Goal: Task Accomplishment & Management: Complete application form

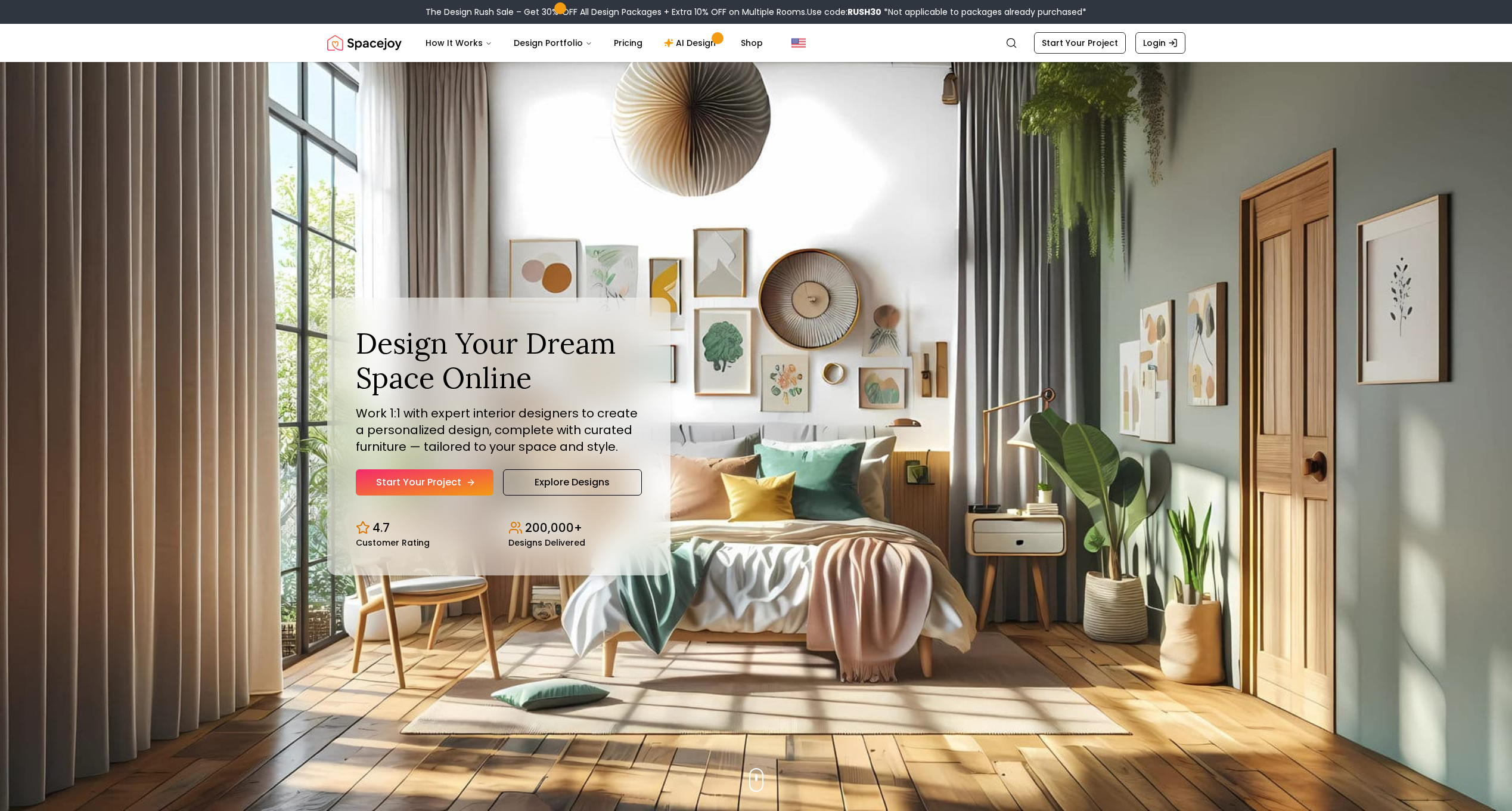
click at [460, 481] on link "Start Your Project" at bounding box center [425, 482] width 138 height 26
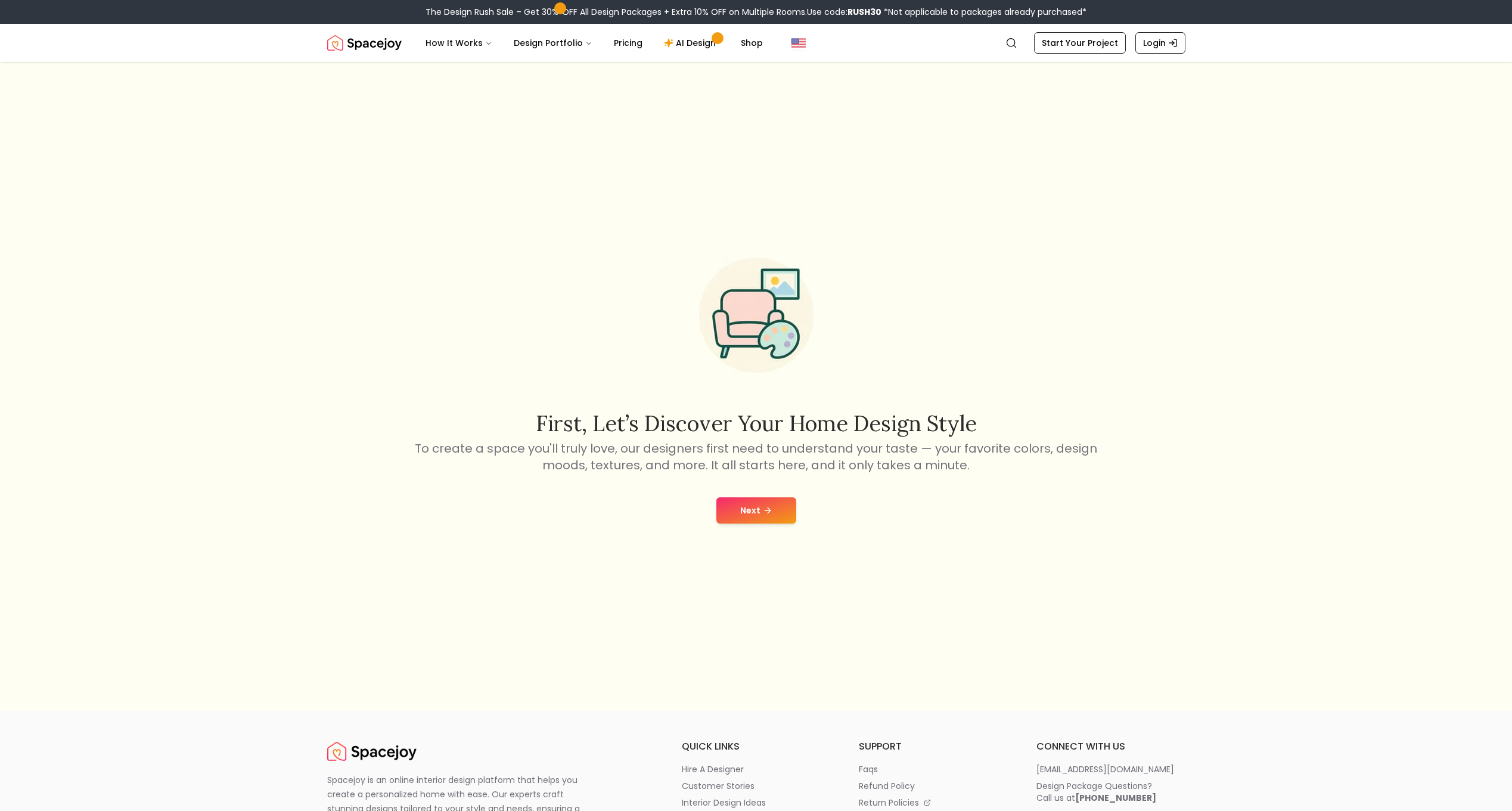
click at [784, 505] on button "Next" at bounding box center [756, 510] width 80 height 26
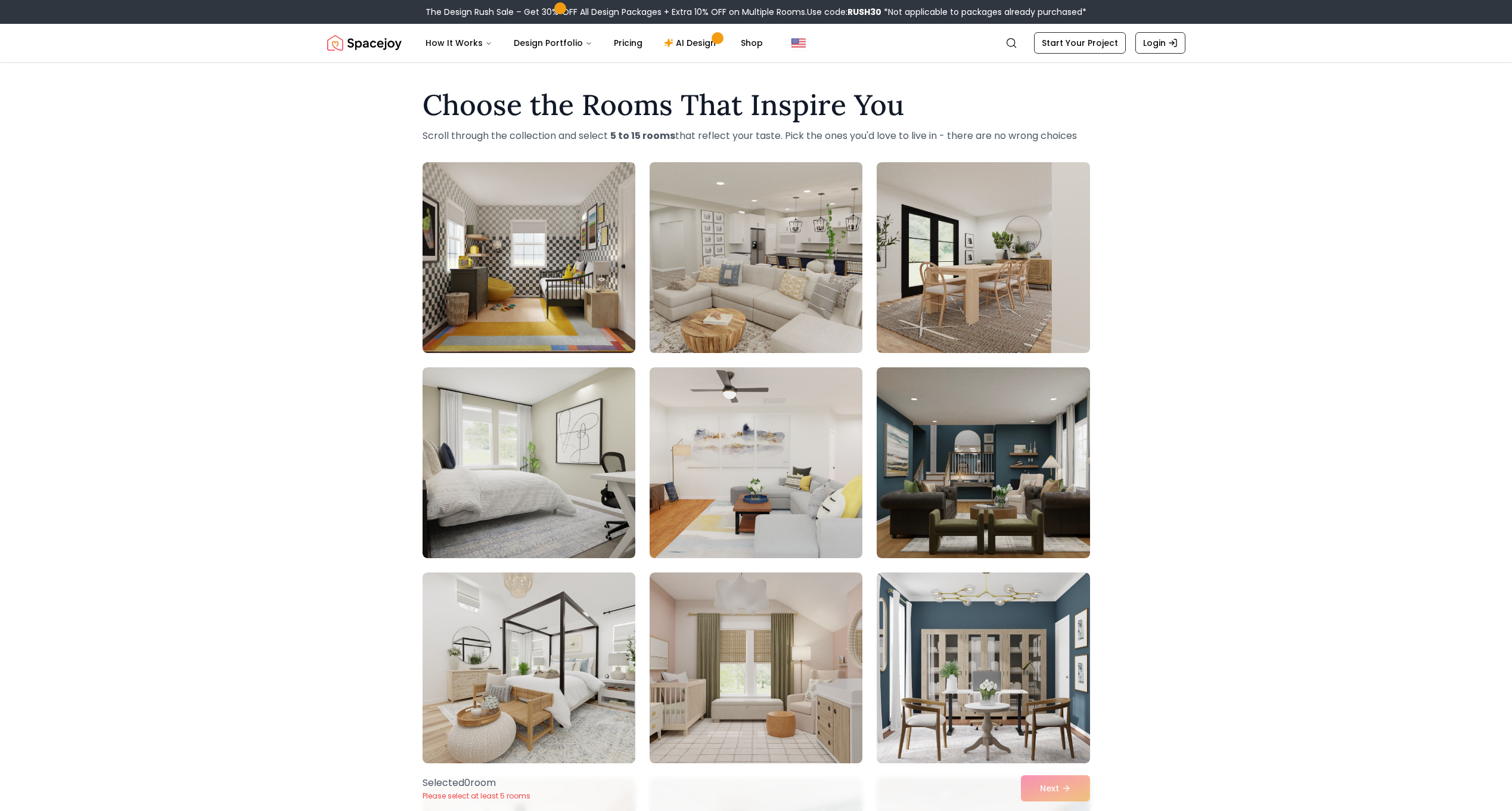
click at [838, 319] on img at bounding box center [756, 257] width 223 height 200
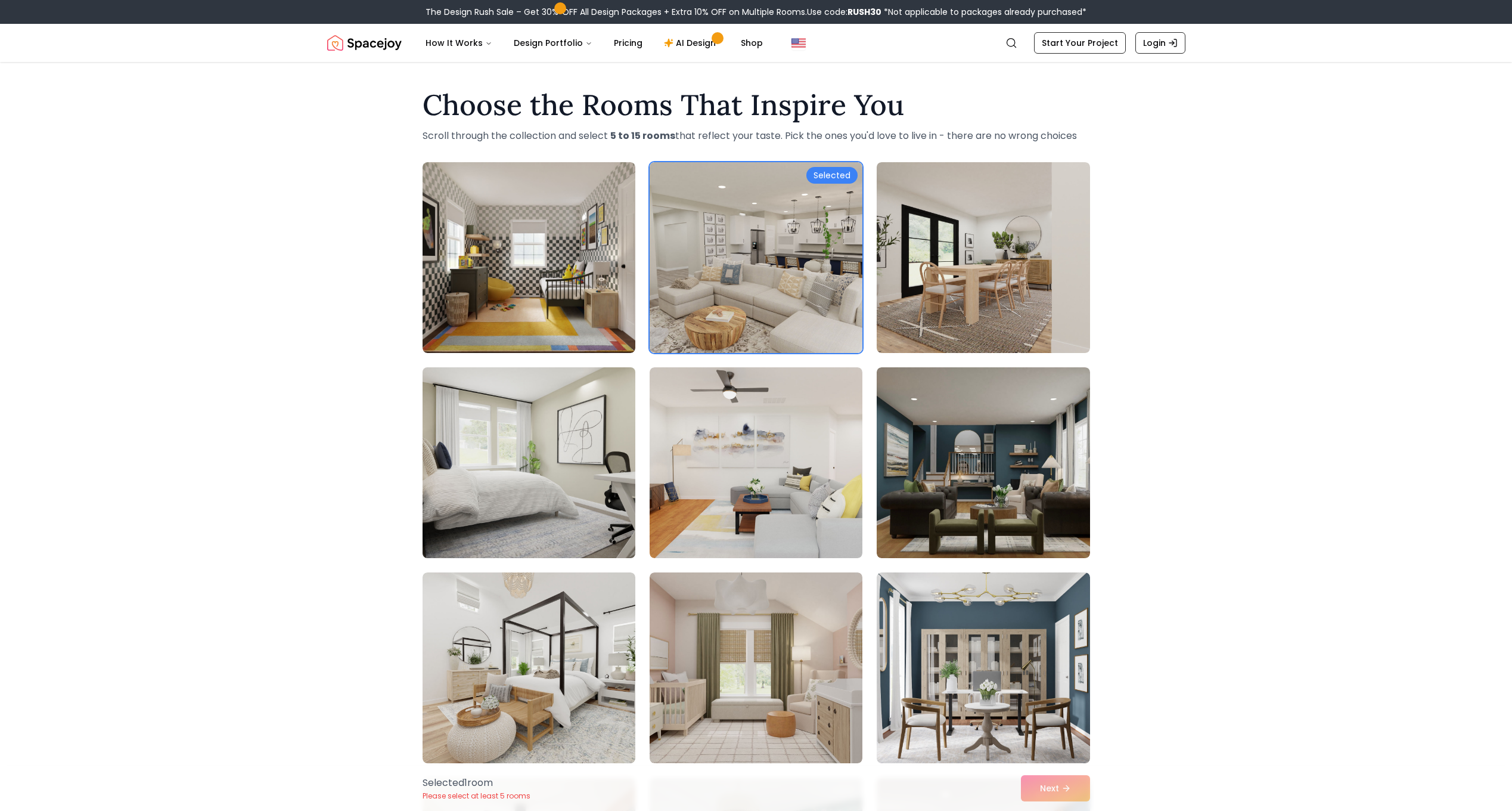
click at [552, 443] on img at bounding box center [529, 463] width 223 height 200
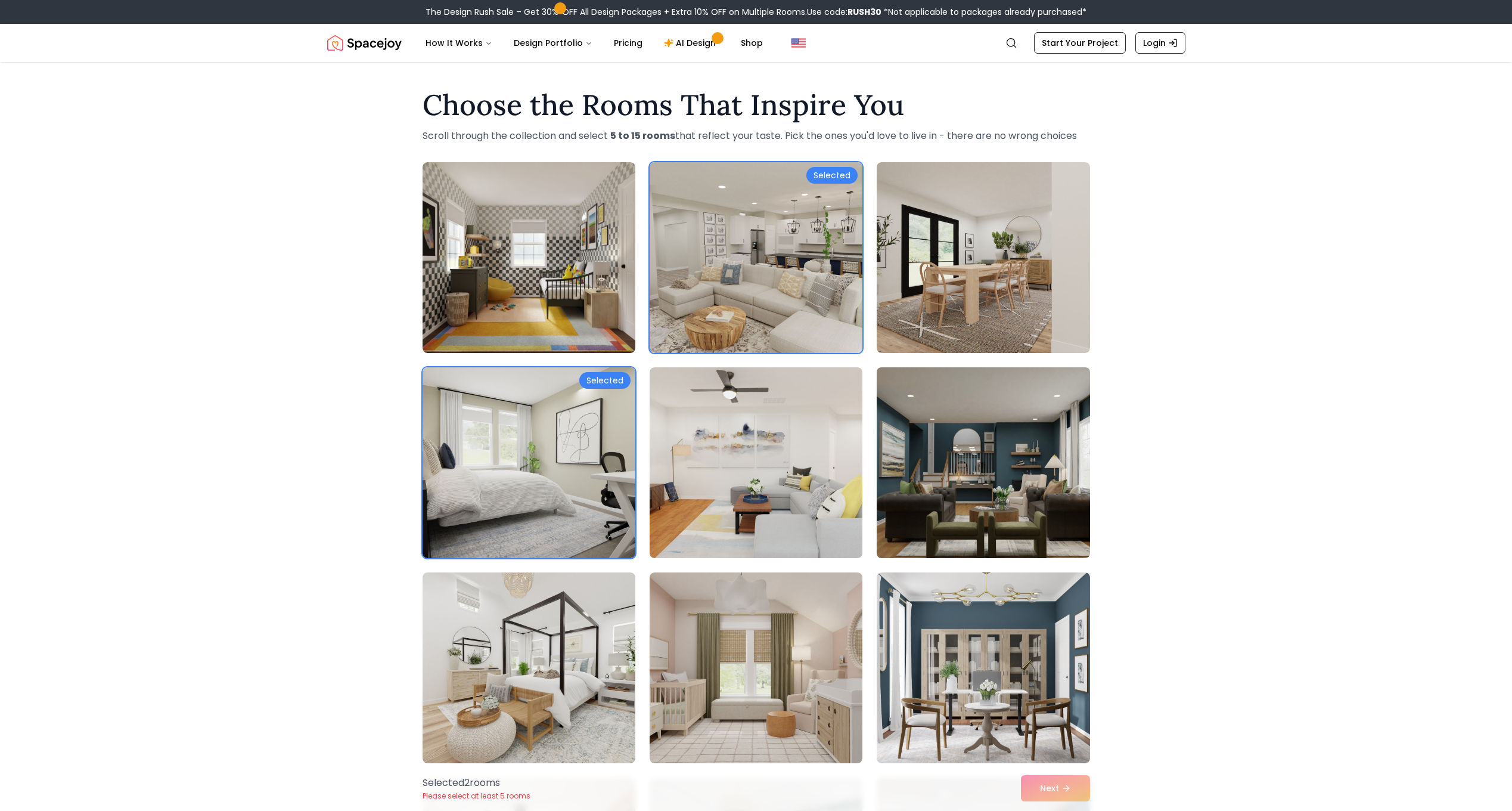
click at [978, 499] on img at bounding box center [983, 463] width 223 height 200
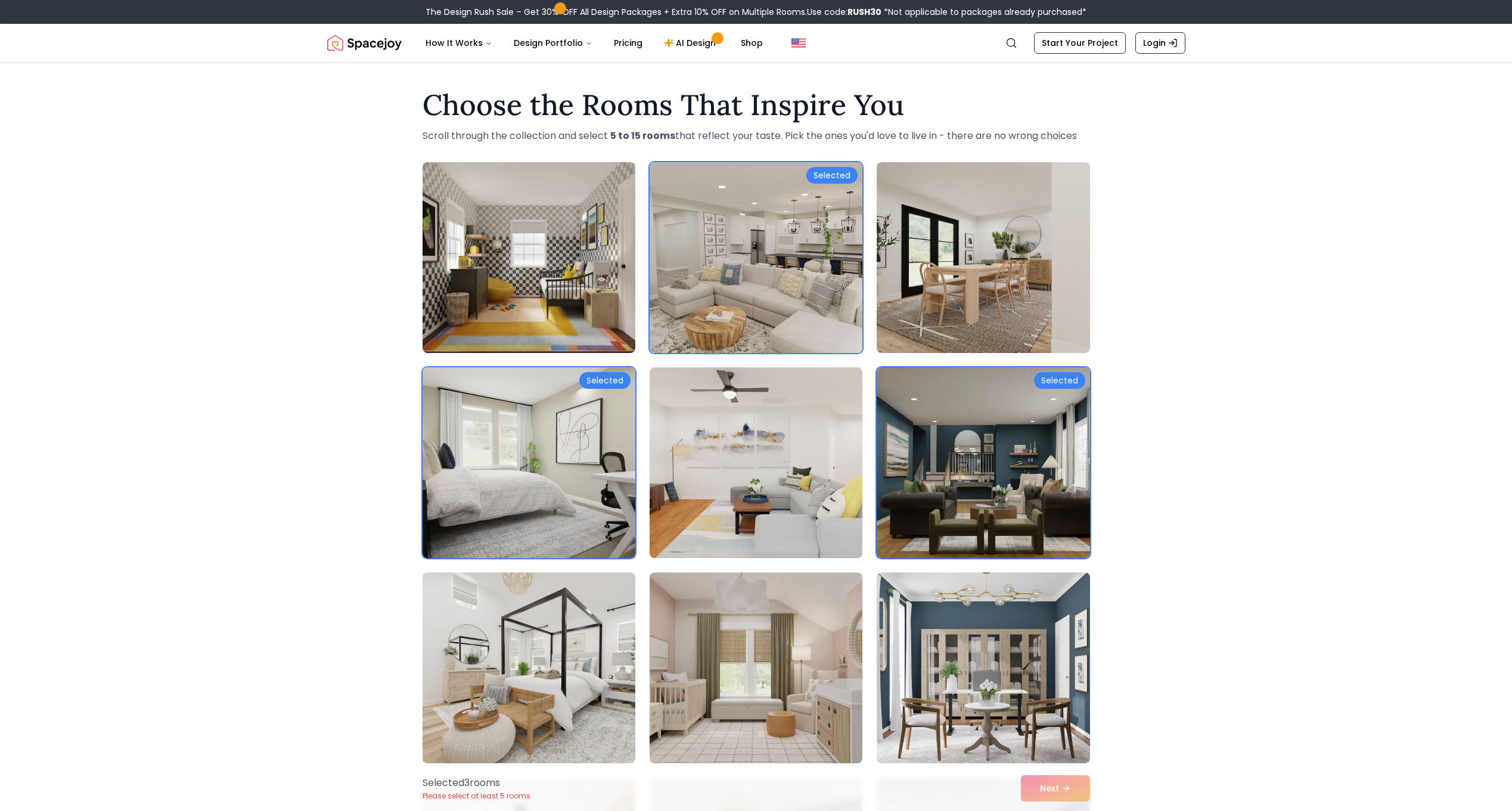
click at [570, 655] on img at bounding box center [529, 668] width 223 height 200
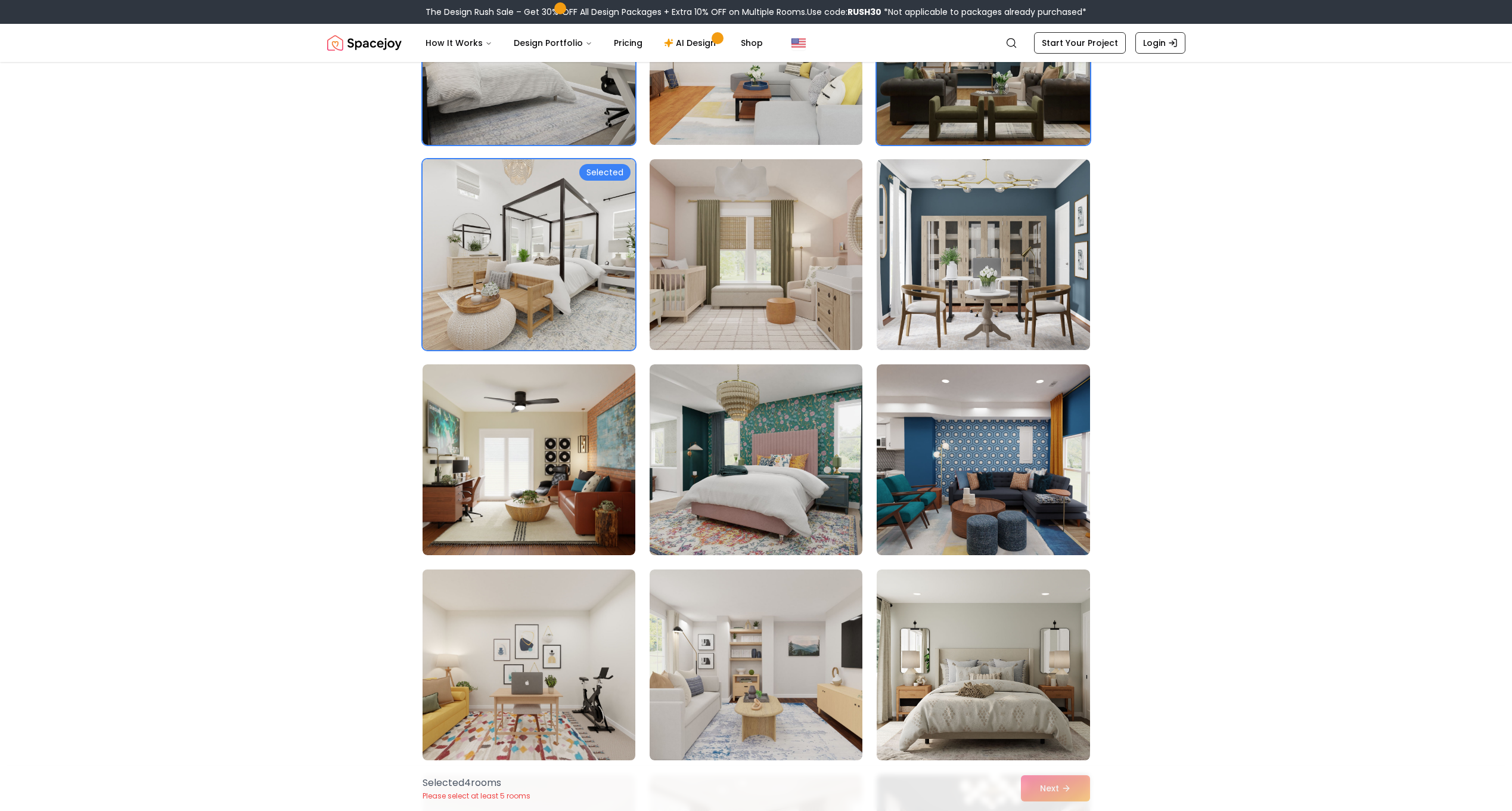
scroll to position [417, 0]
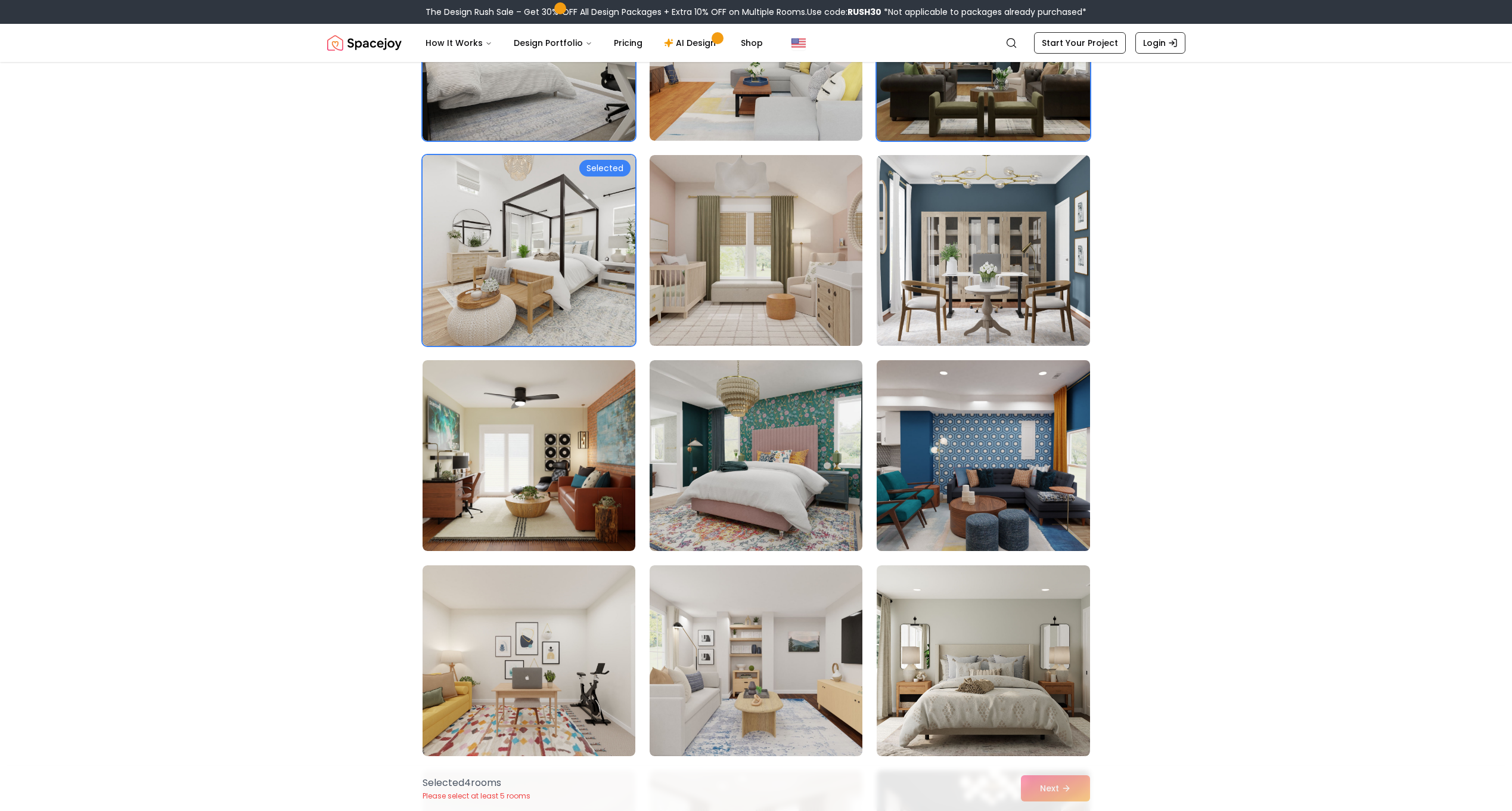
click at [950, 460] on img at bounding box center [983, 455] width 223 height 200
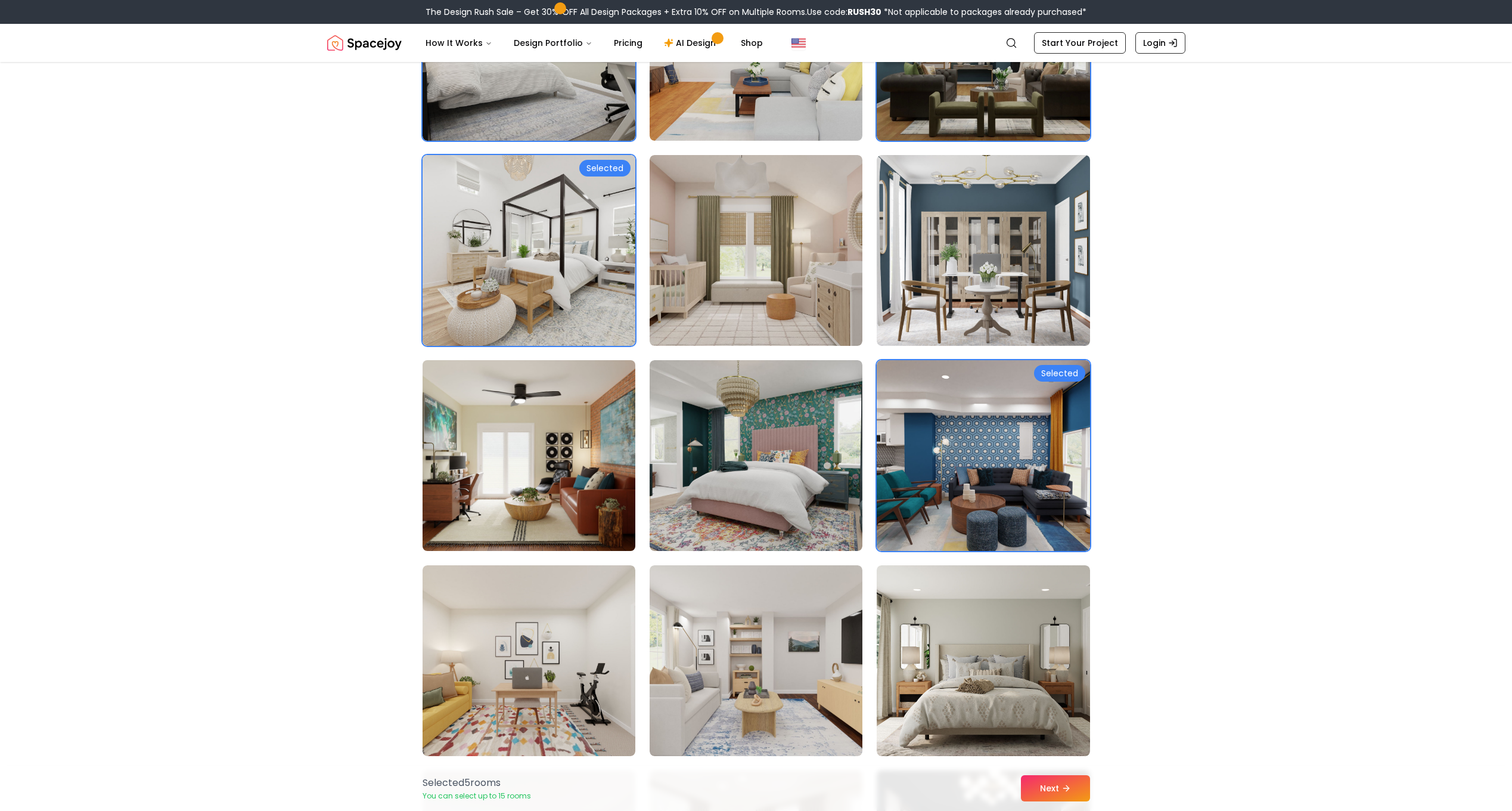
click at [532, 422] on img at bounding box center [529, 455] width 223 height 200
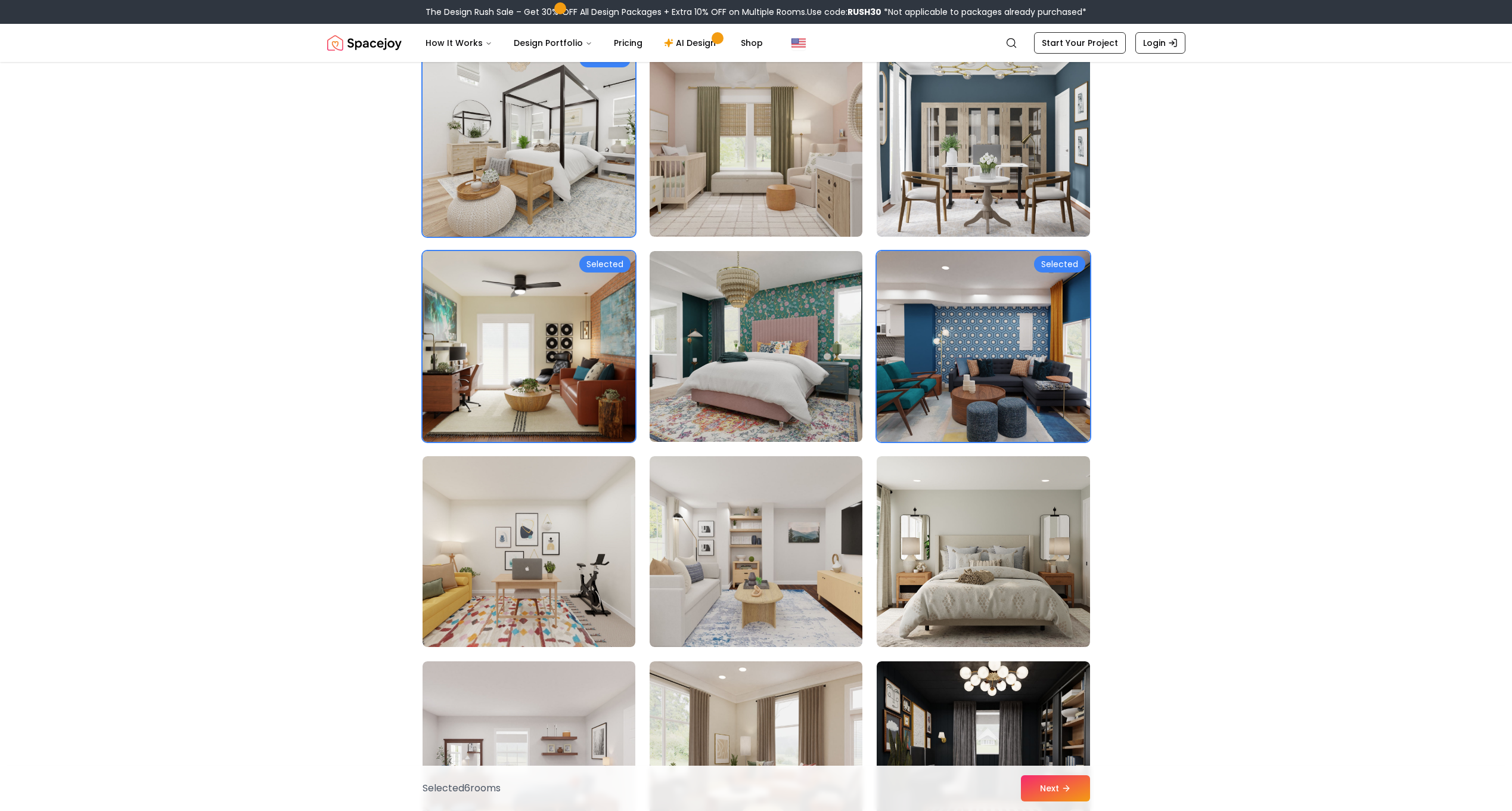
scroll to position [834, 0]
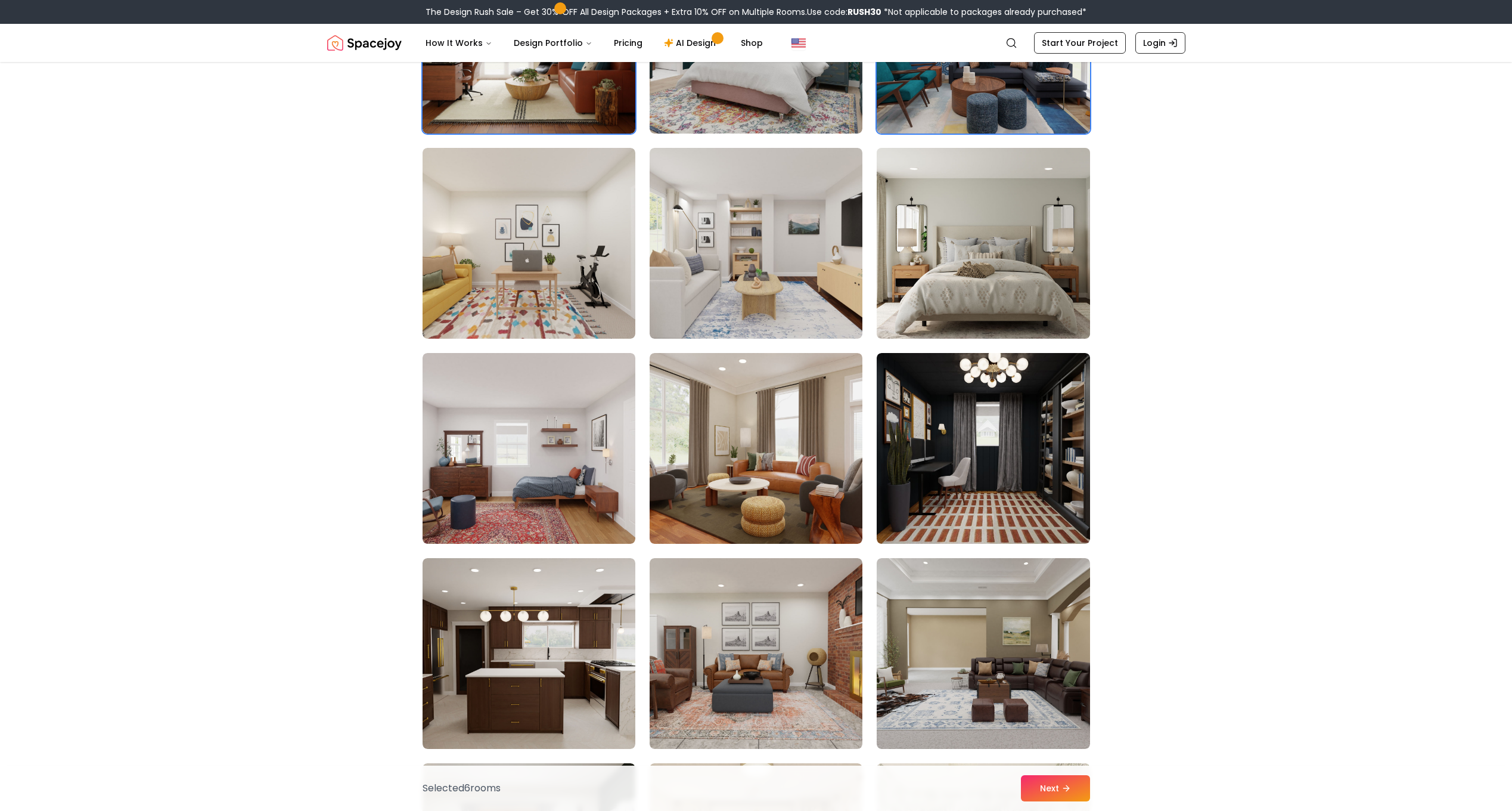
click at [952, 264] on img at bounding box center [983, 243] width 223 height 200
click at [801, 263] on img at bounding box center [756, 243] width 223 height 200
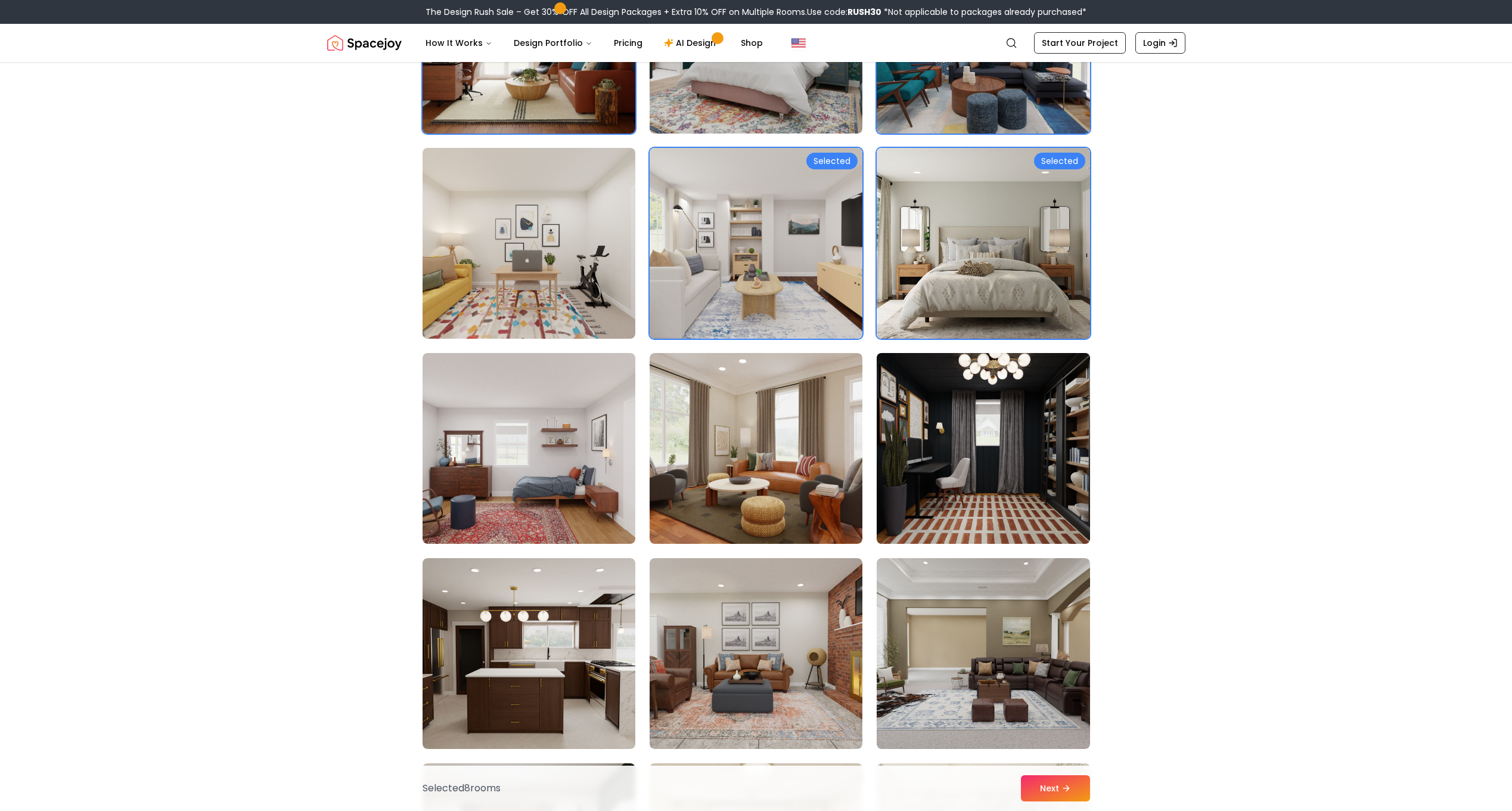
click at [915, 433] on img at bounding box center [983, 448] width 223 height 200
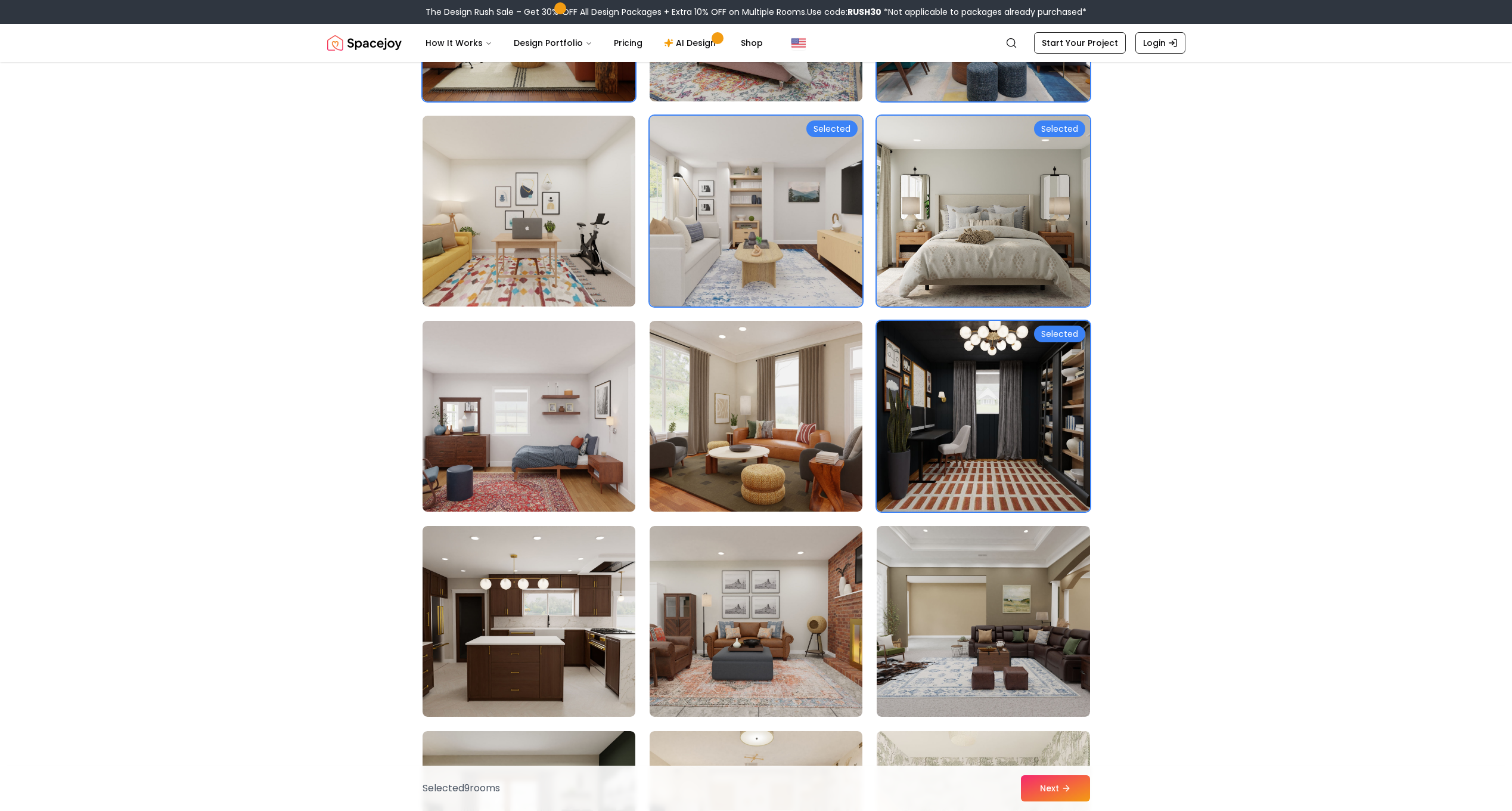
scroll to position [1014, 0]
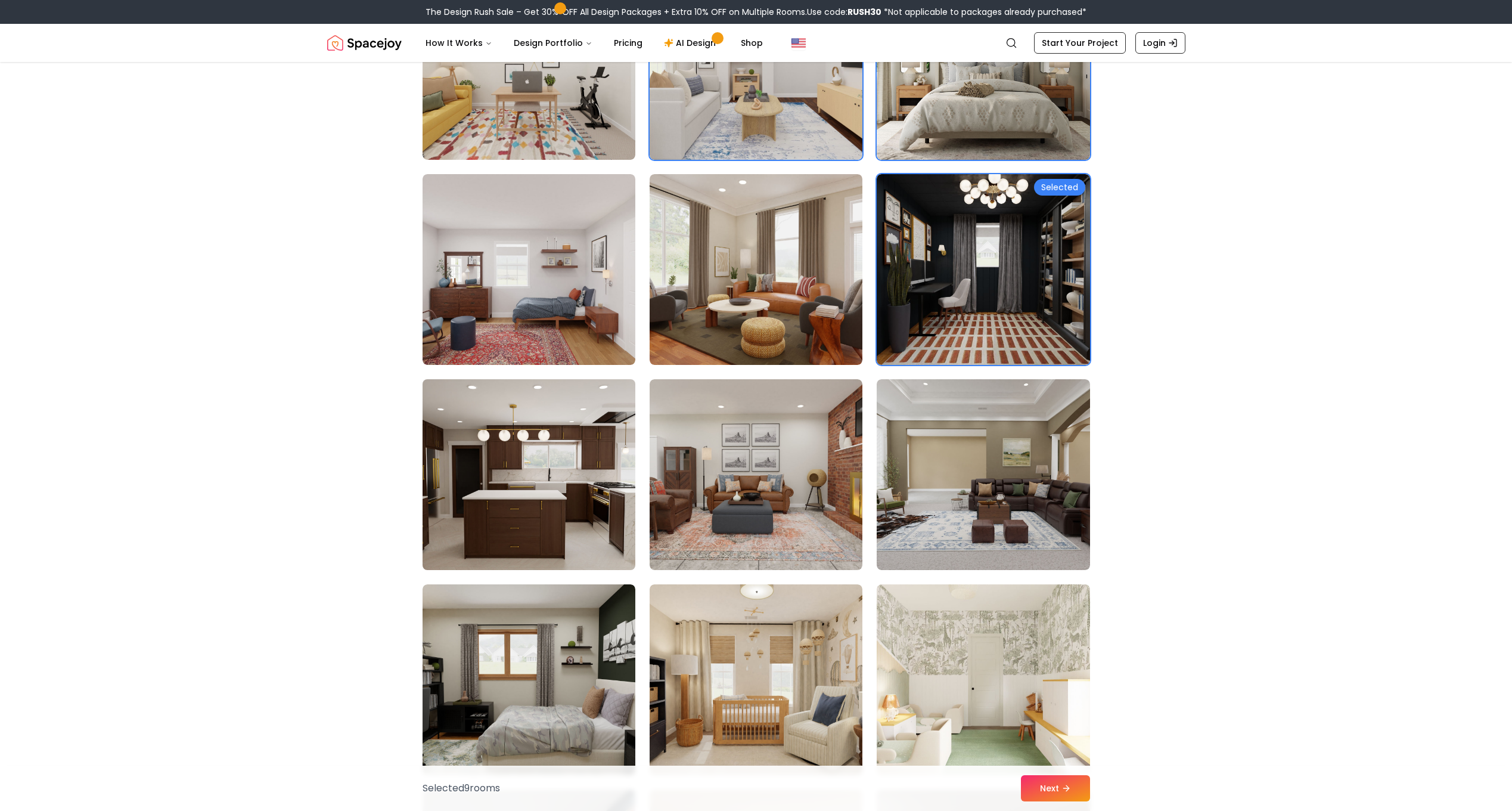
click at [521, 452] on img at bounding box center [529, 474] width 223 height 200
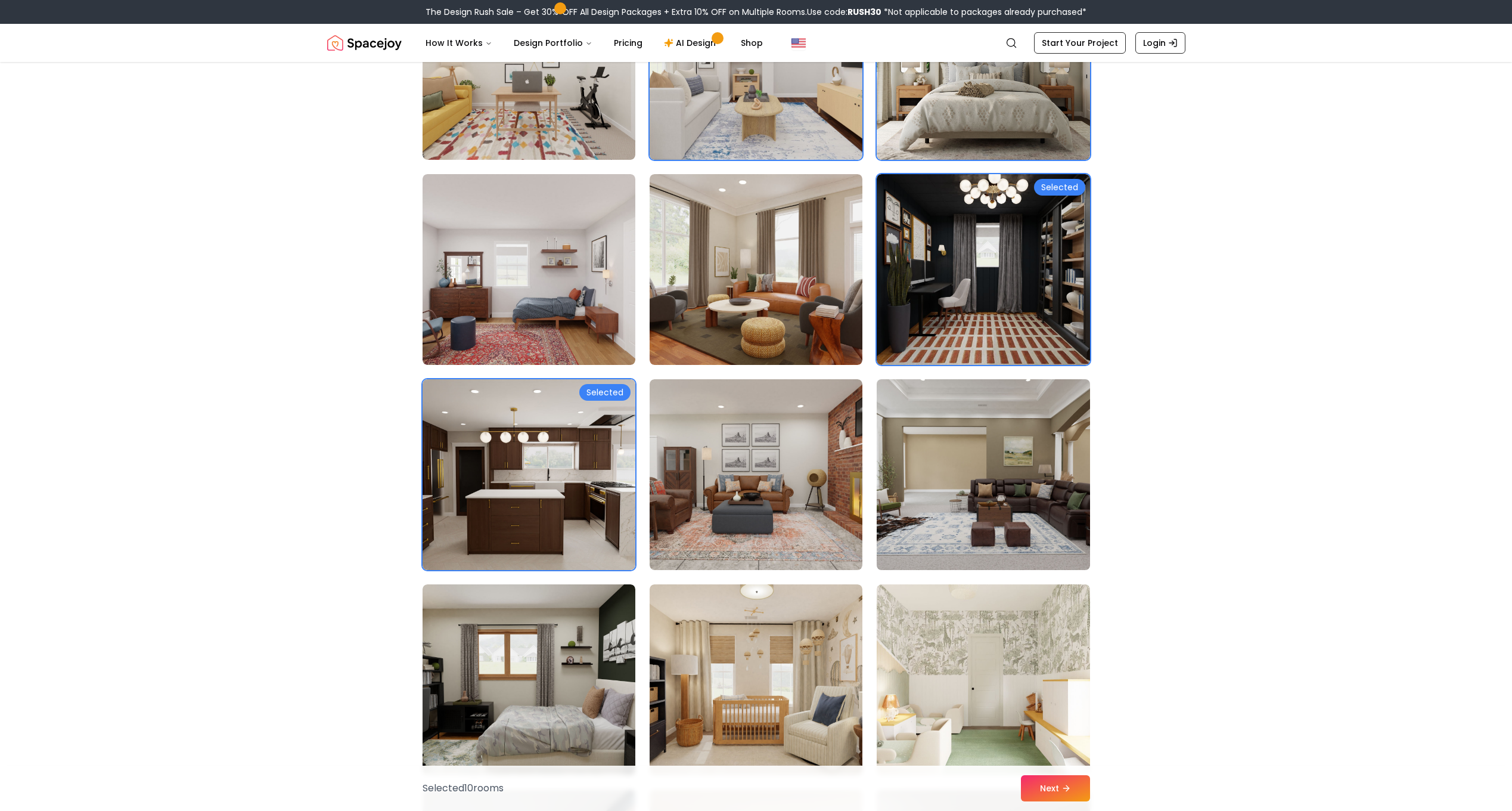
click at [943, 477] on img at bounding box center [983, 474] width 223 height 200
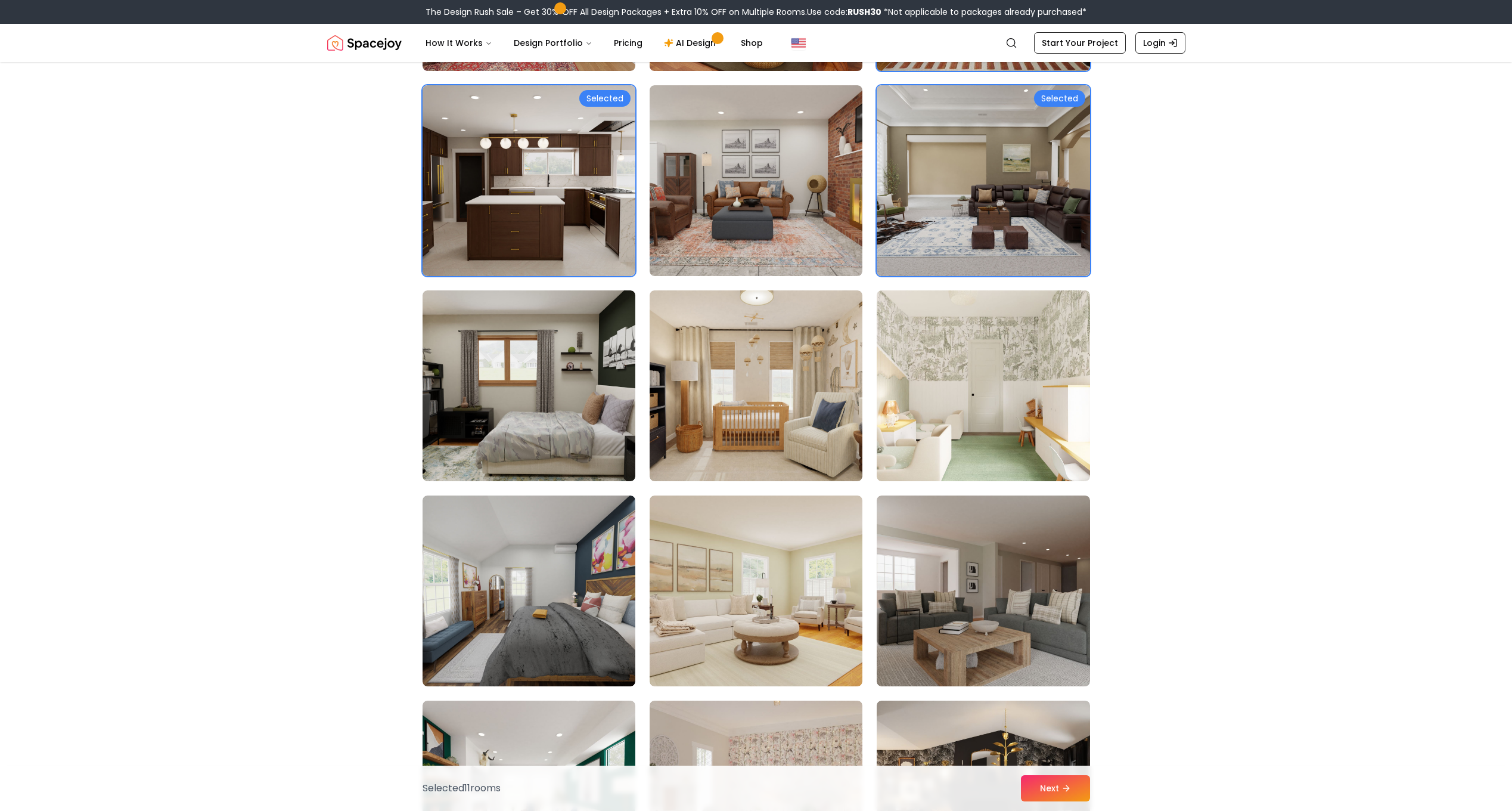
scroll to position [1312, 0]
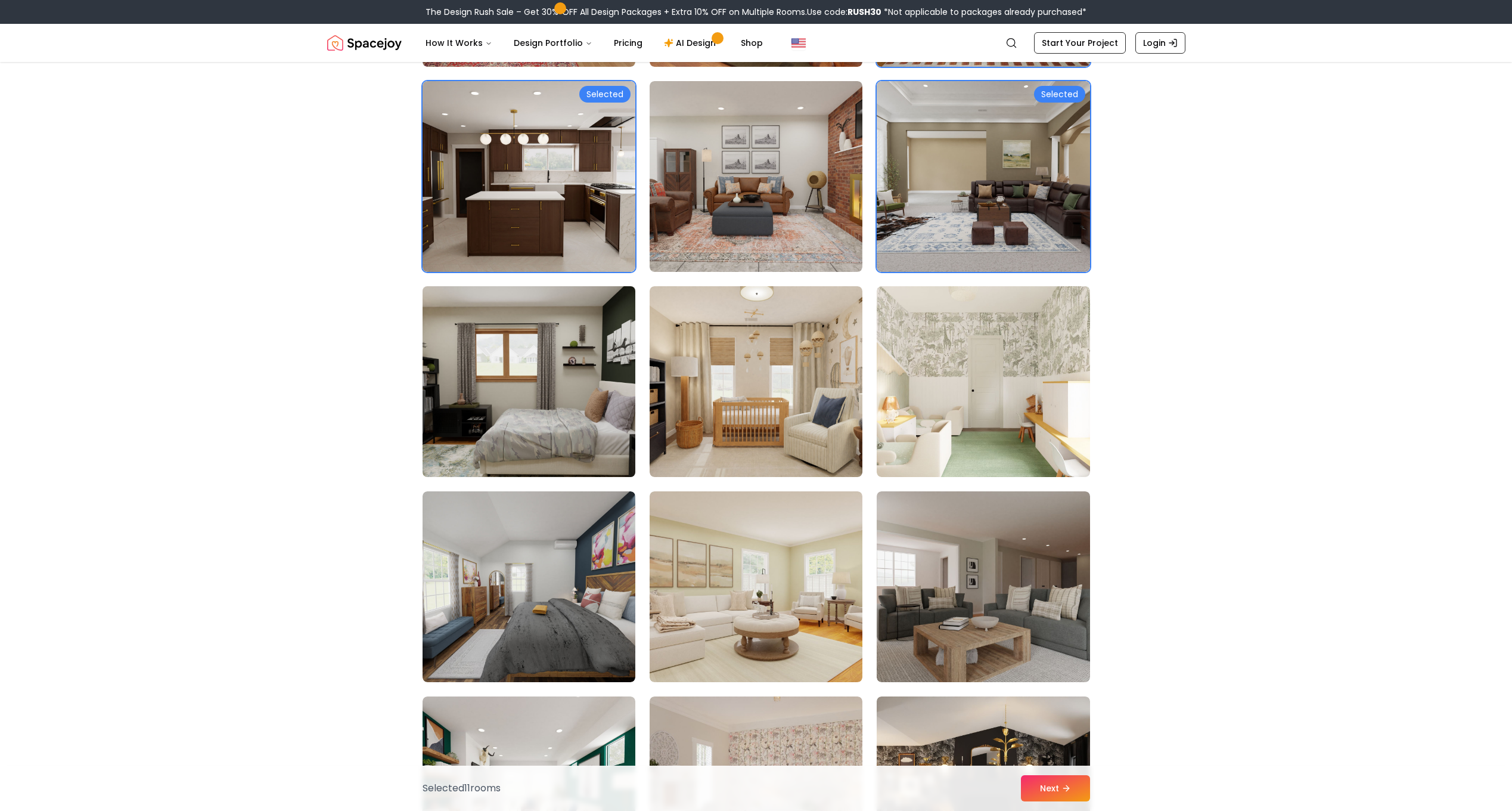
click at [570, 366] on img at bounding box center [529, 381] width 223 height 200
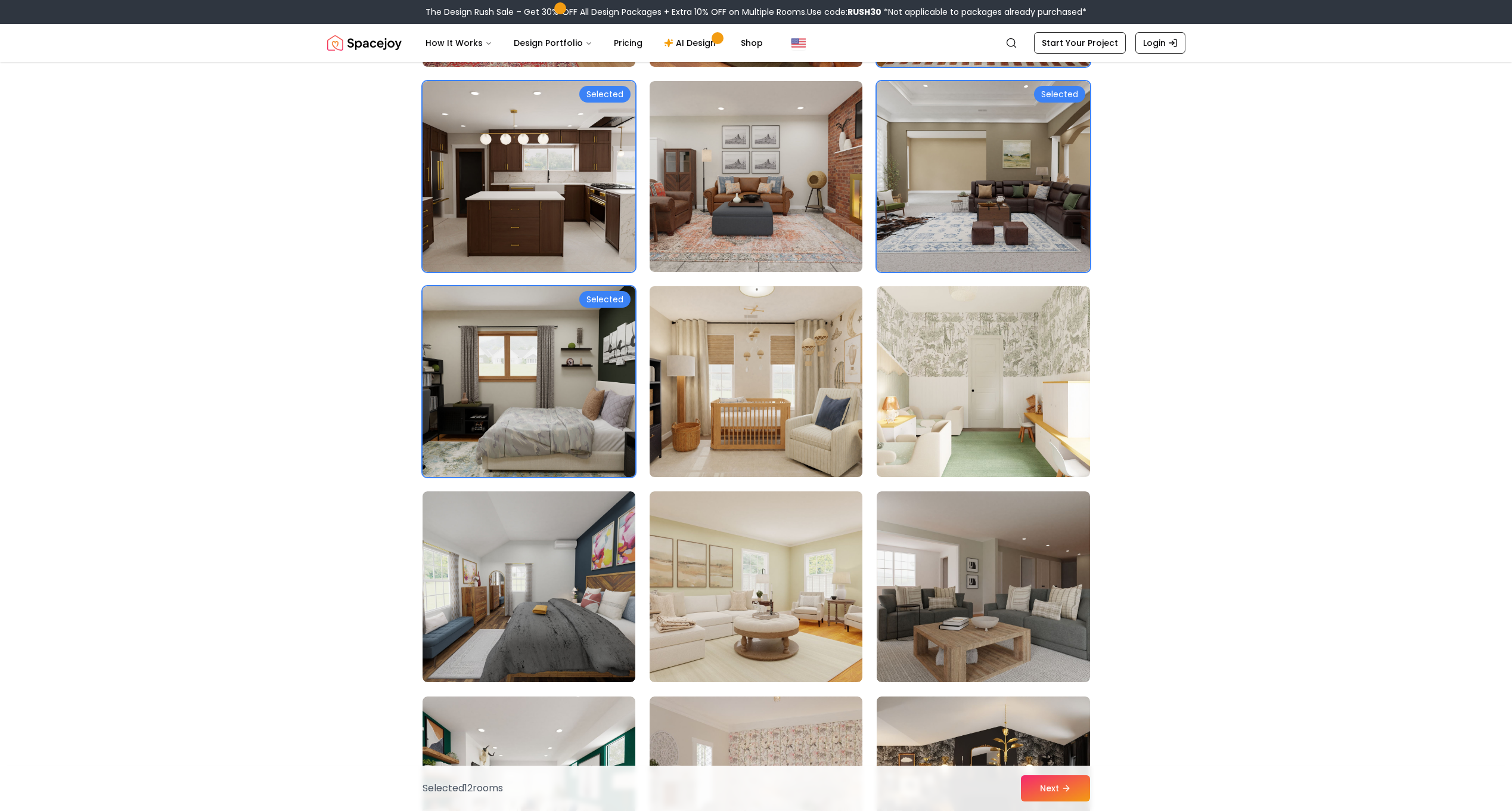
click at [729, 404] on img at bounding box center [756, 381] width 223 height 200
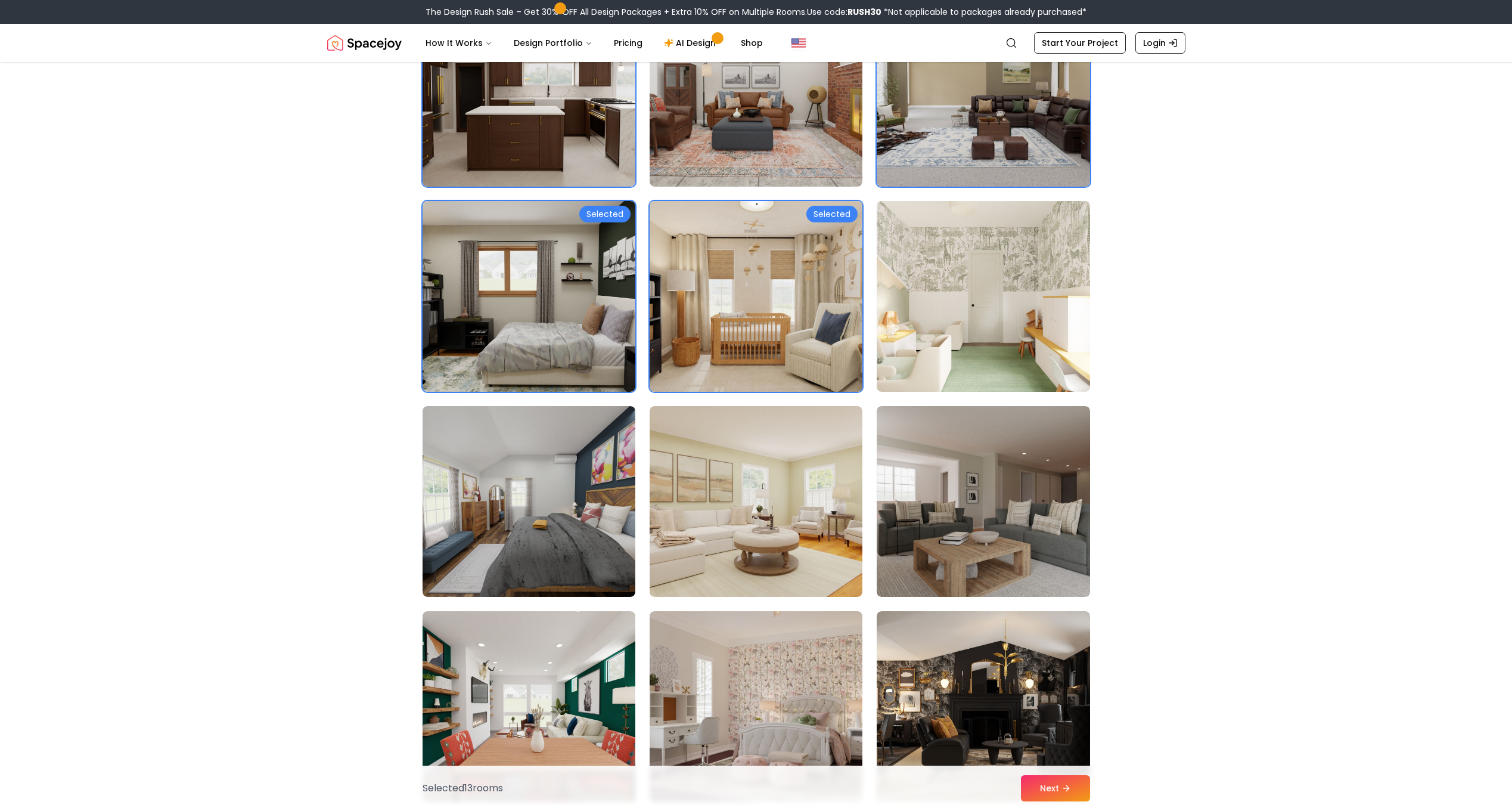
scroll to position [1431, 0]
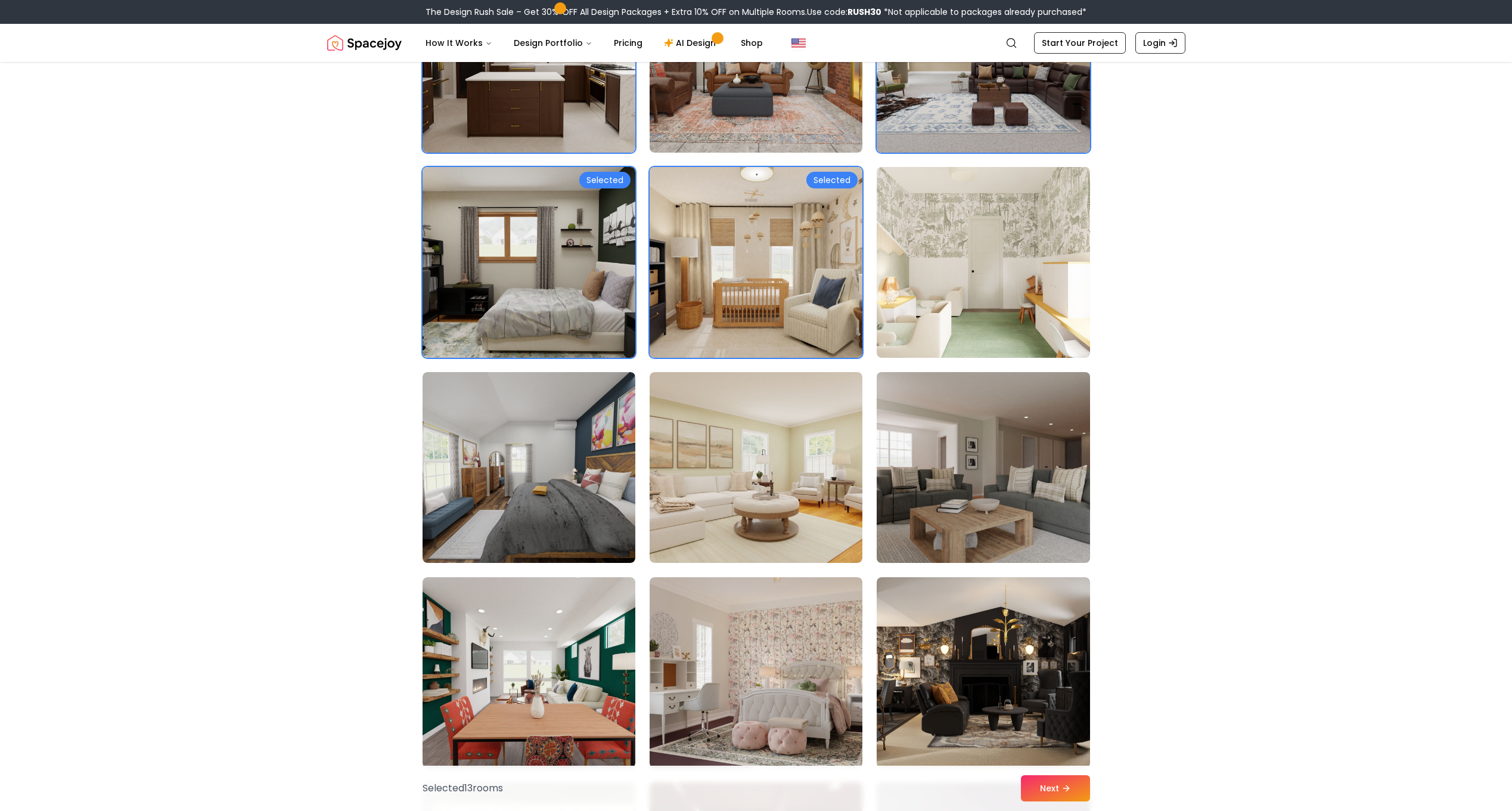
click at [999, 489] on img at bounding box center [983, 468] width 223 height 200
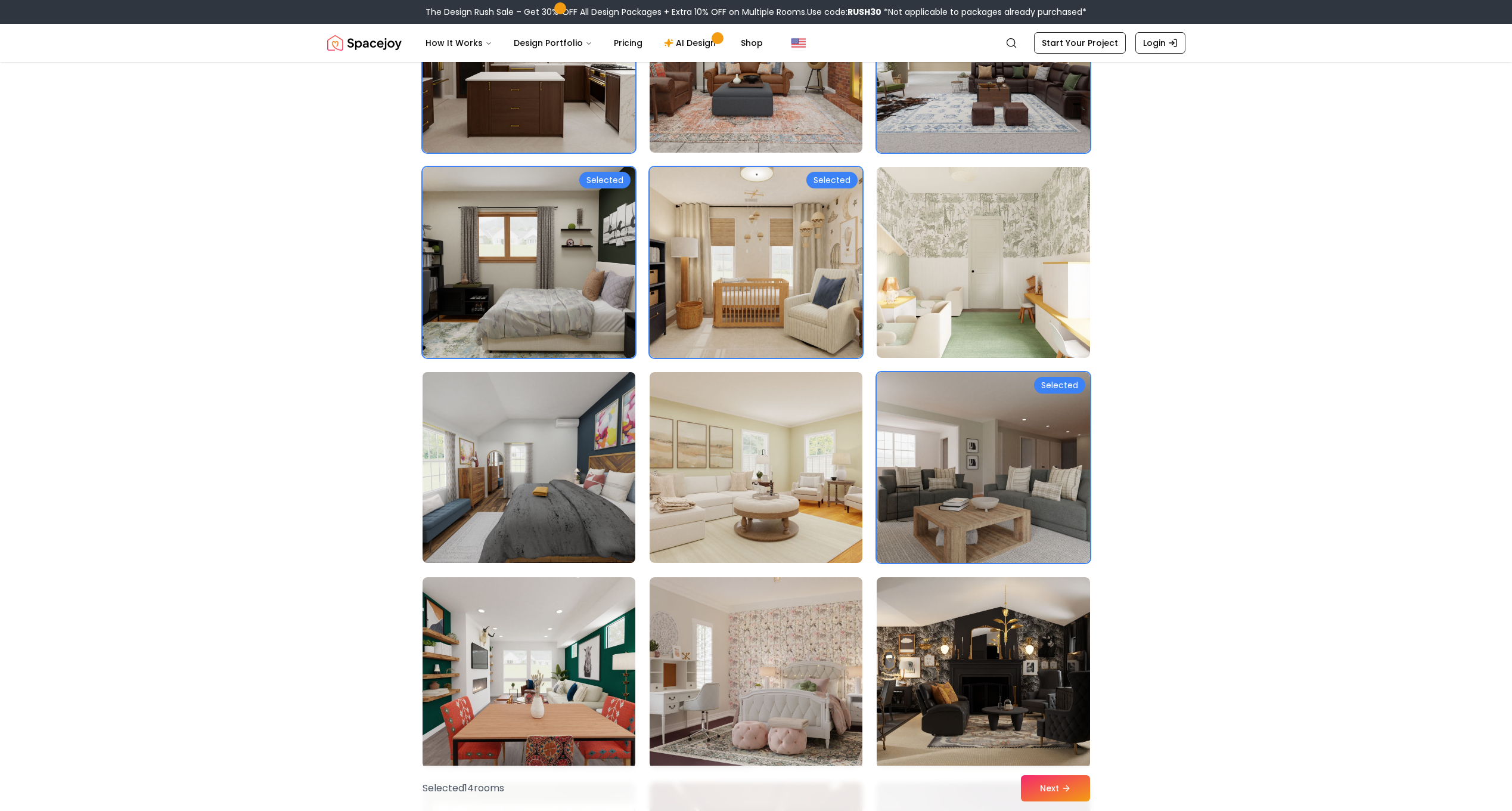
click at [554, 441] on img at bounding box center [529, 468] width 223 height 200
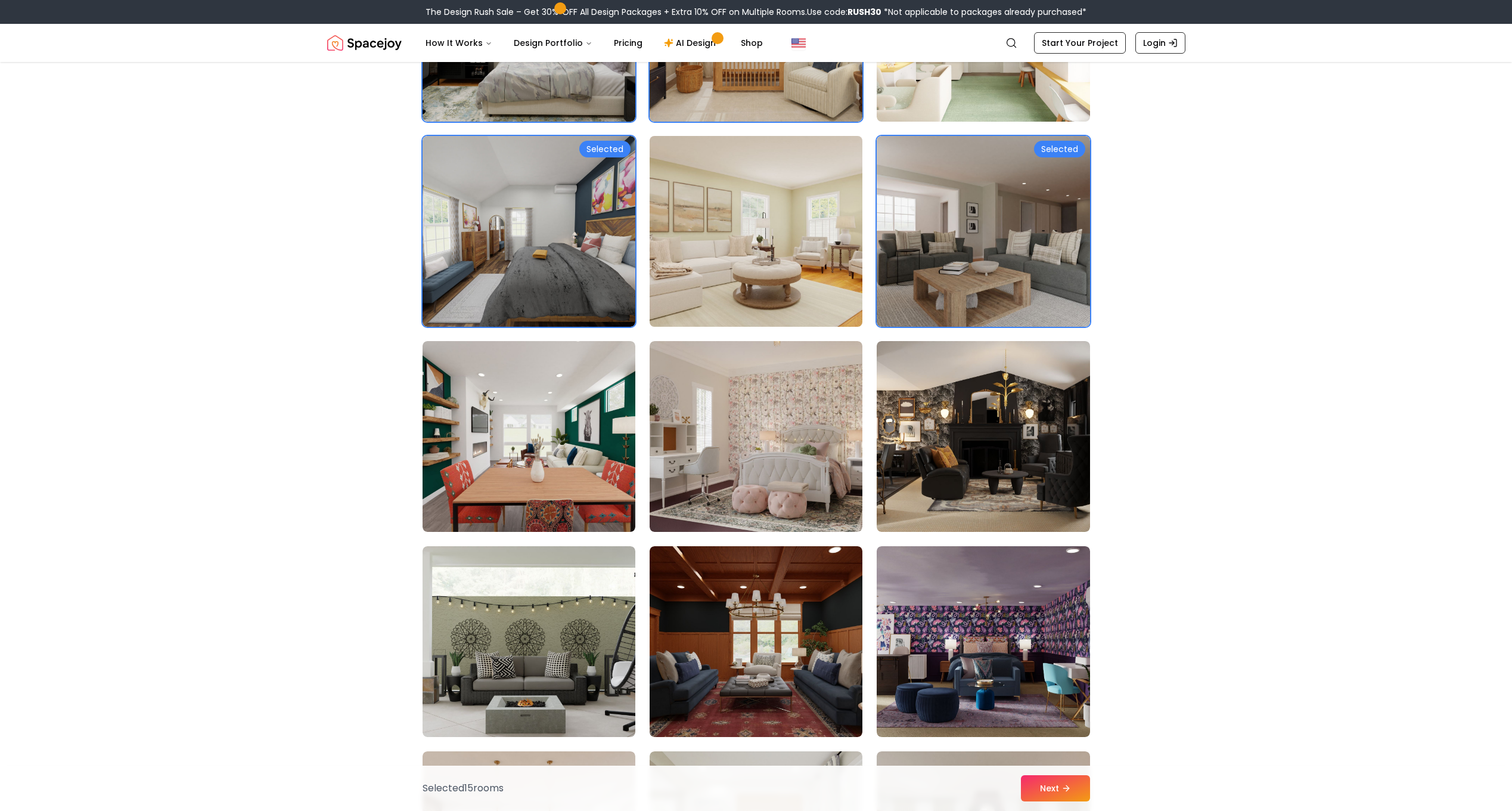
scroll to position [1670, 0]
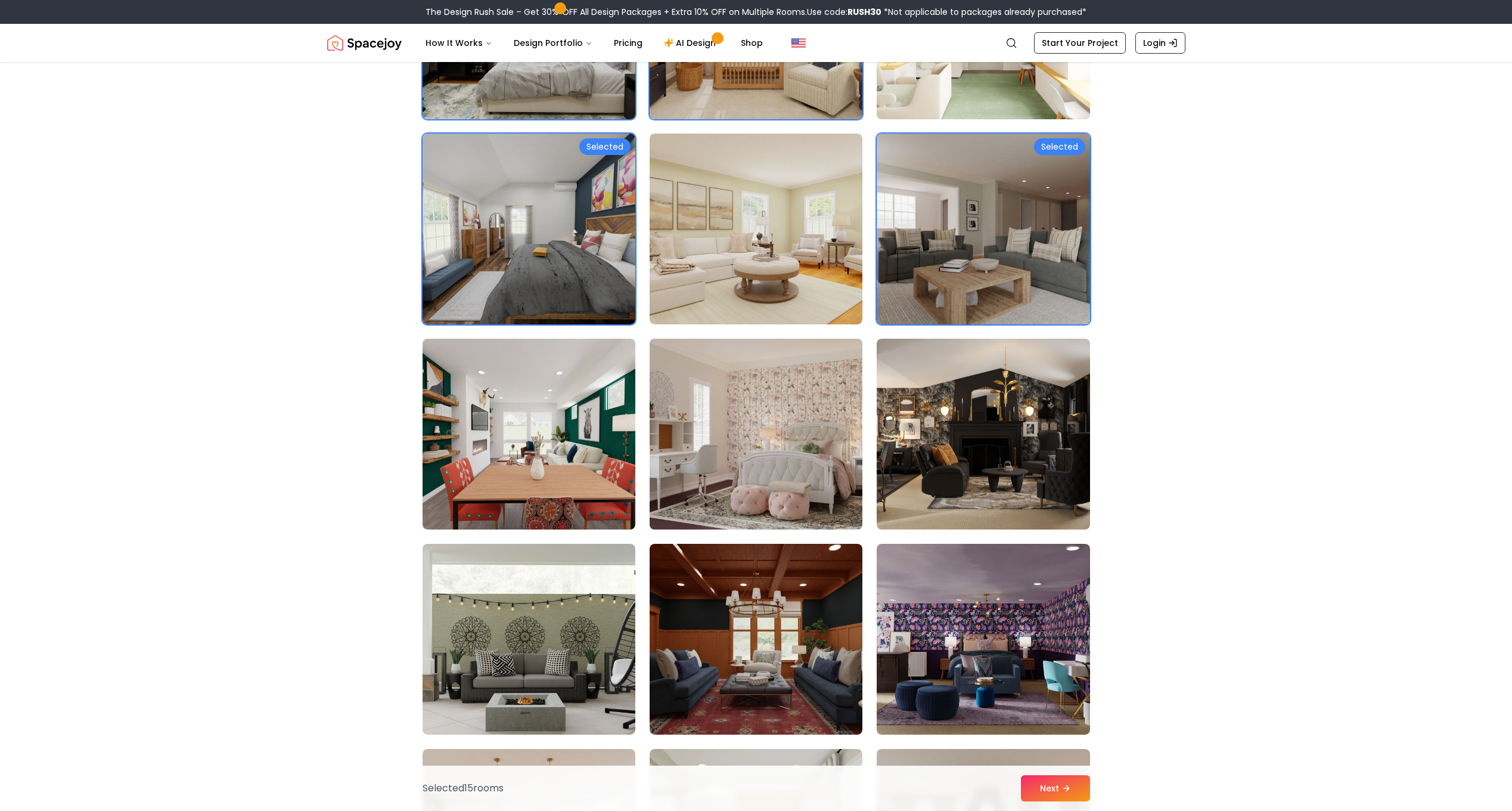
click at [703, 438] on img at bounding box center [756, 434] width 223 height 200
click at [698, 438] on img at bounding box center [756, 434] width 223 height 200
click at [748, 445] on img at bounding box center [756, 434] width 223 height 200
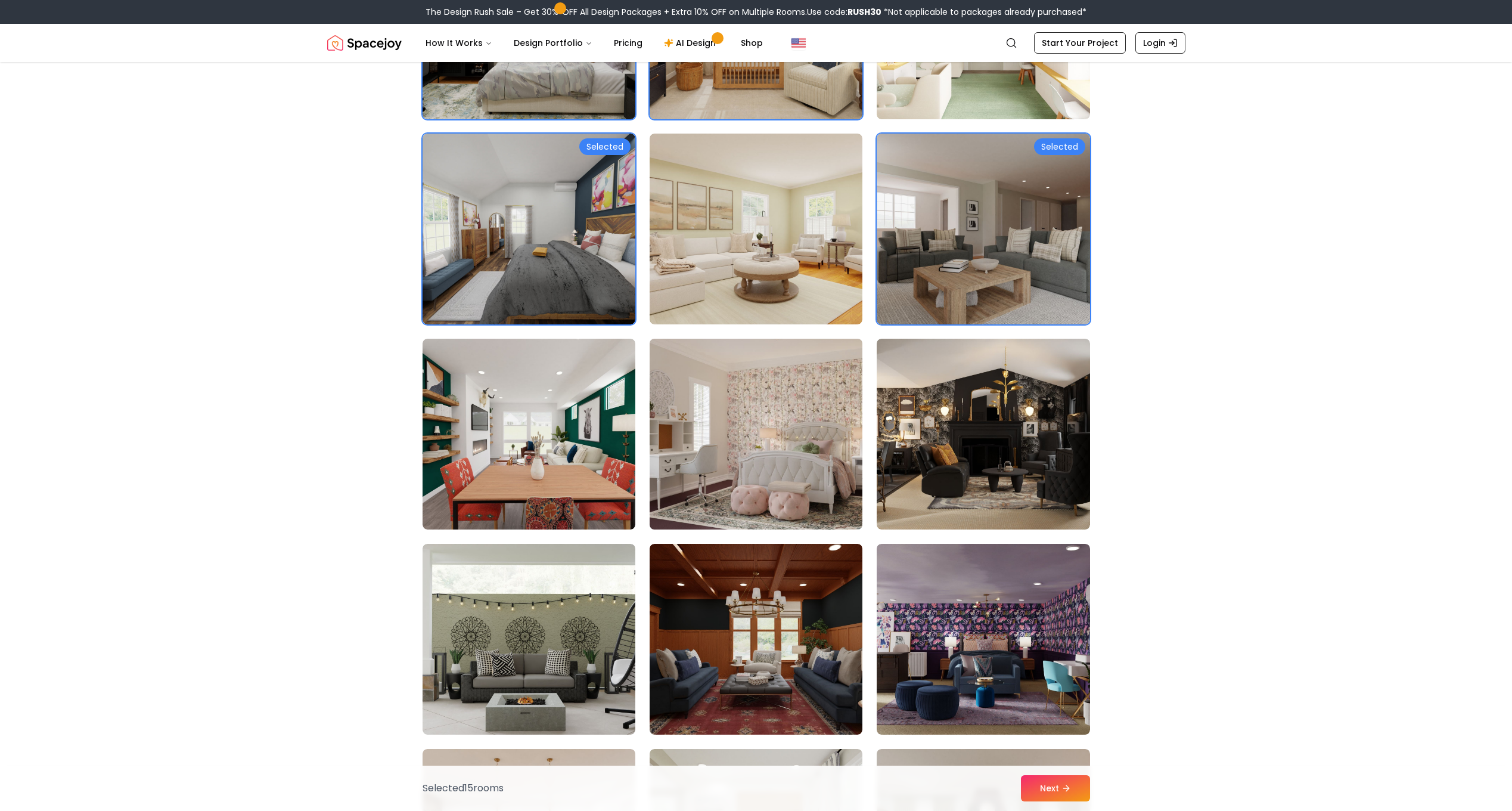
click at [748, 445] on img at bounding box center [756, 434] width 223 height 200
click at [724, 397] on img at bounding box center [756, 434] width 223 height 200
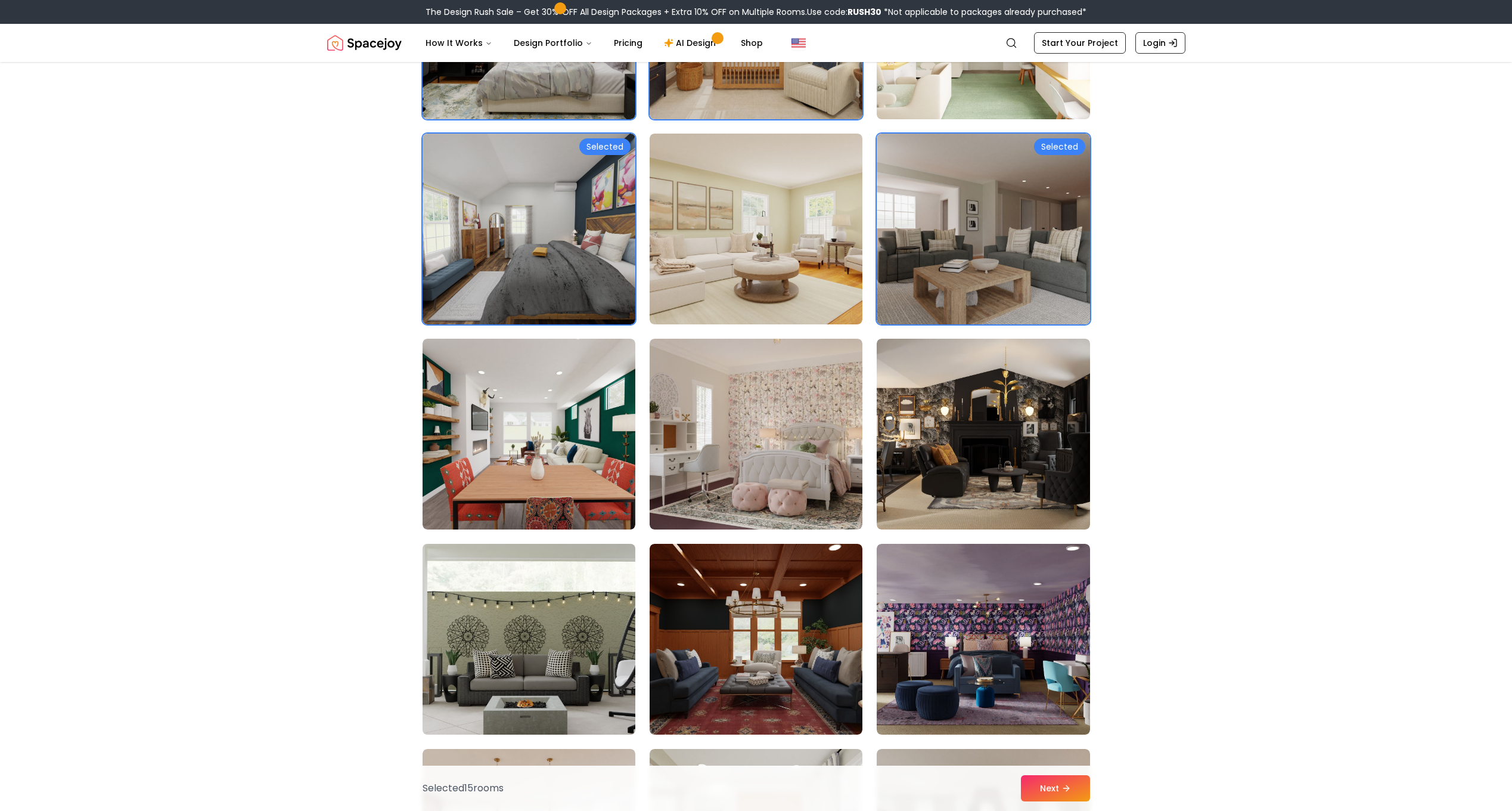
click at [554, 652] on img at bounding box center [529, 639] width 223 height 200
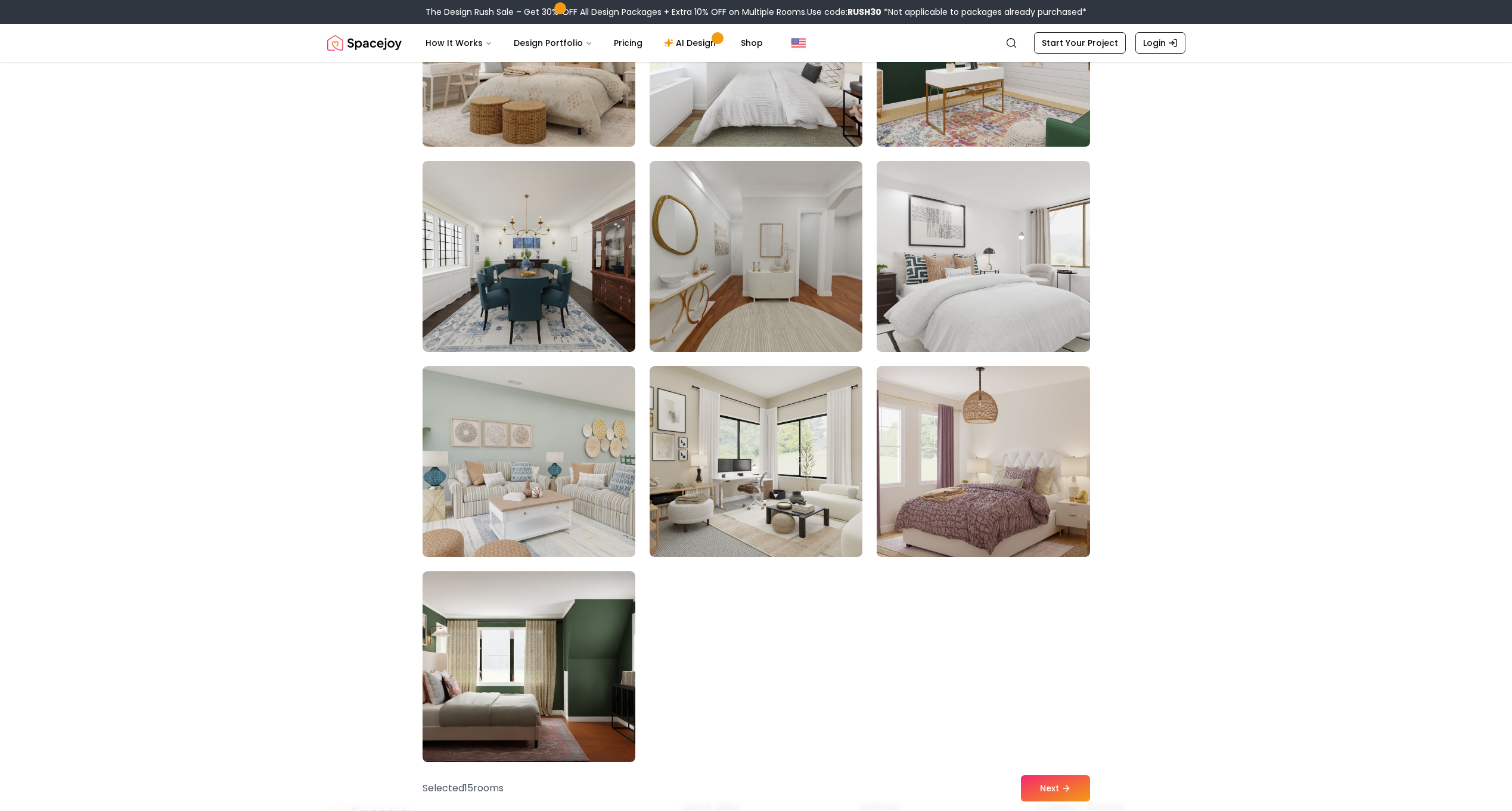
scroll to position [4352, 0]
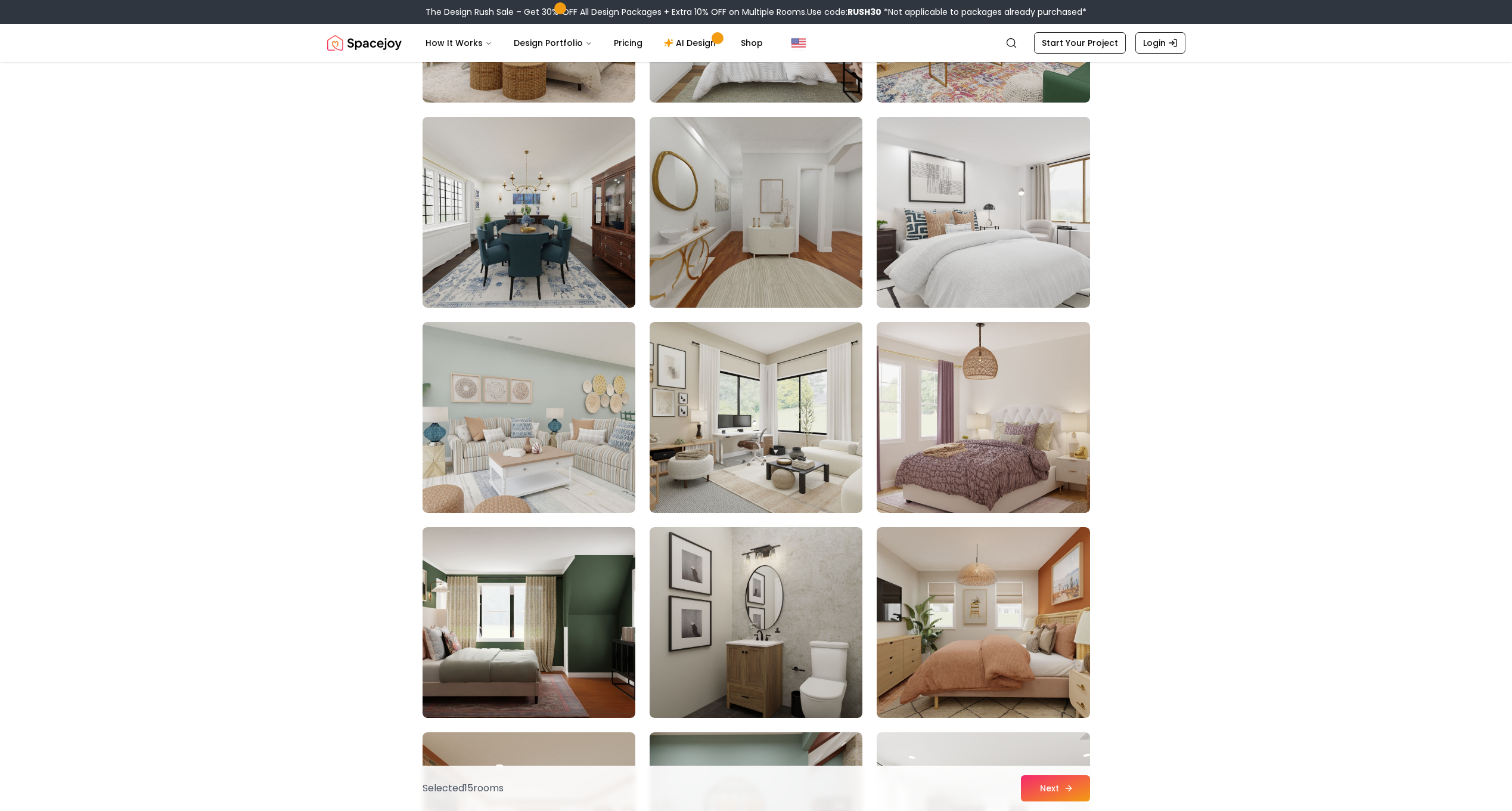
click at [1041, 783] on button "Next" at bounding box center [1056, 788] width 69 height 26
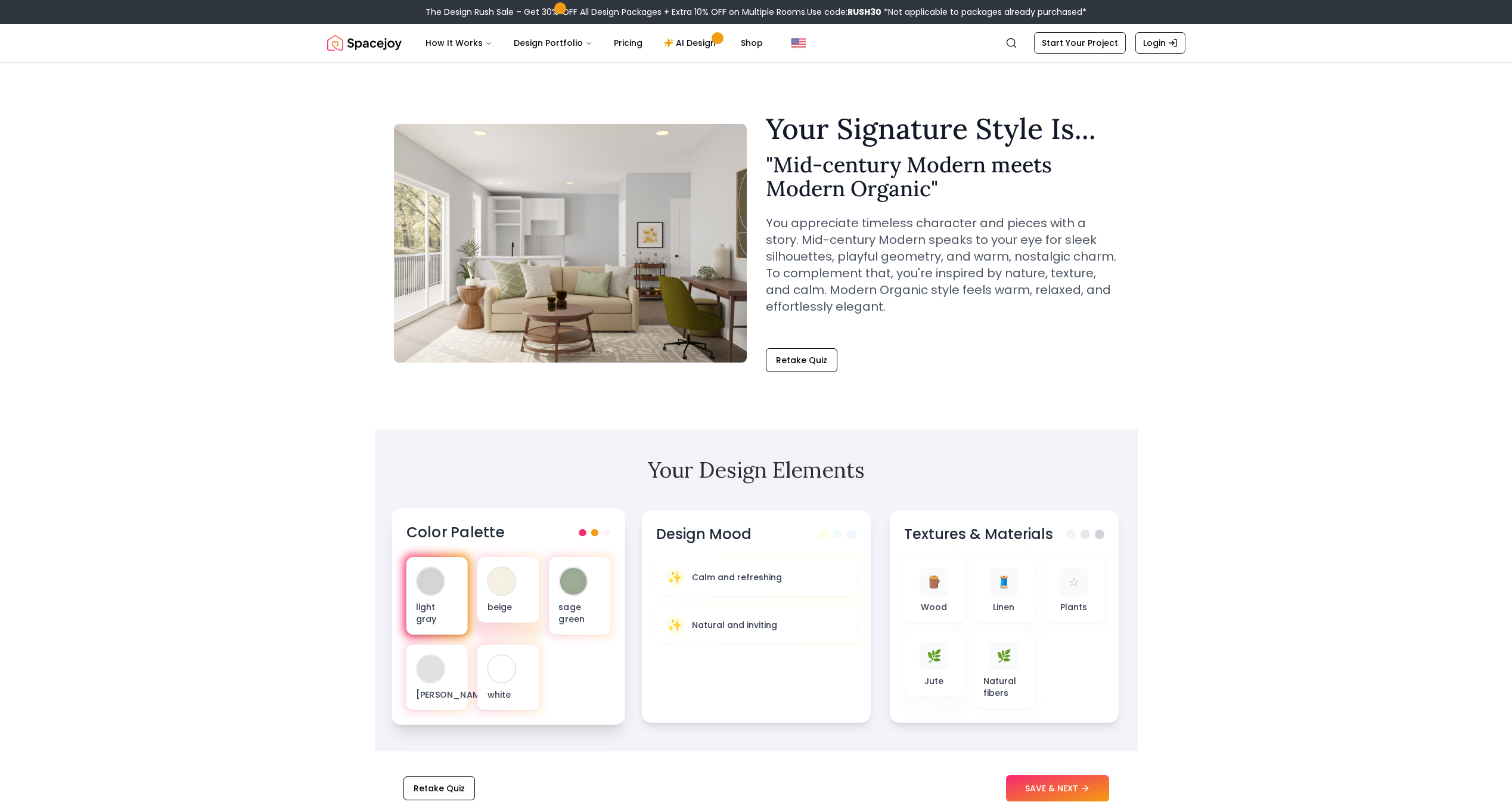
click at [438, 600] on div "light gray" at bounding box center [436, 595] width 61 height 78
click at [434, 585] on div at bounding box center [430, 581] width 27 height 27
click at [771, 583] on div "✨ Calm and refreshing" at bounding box center [756, 576] width 185 height 20
click at [752, 614] on div "✨ Natural and inviting" at bounding box center [756, 625] width 205 height 39
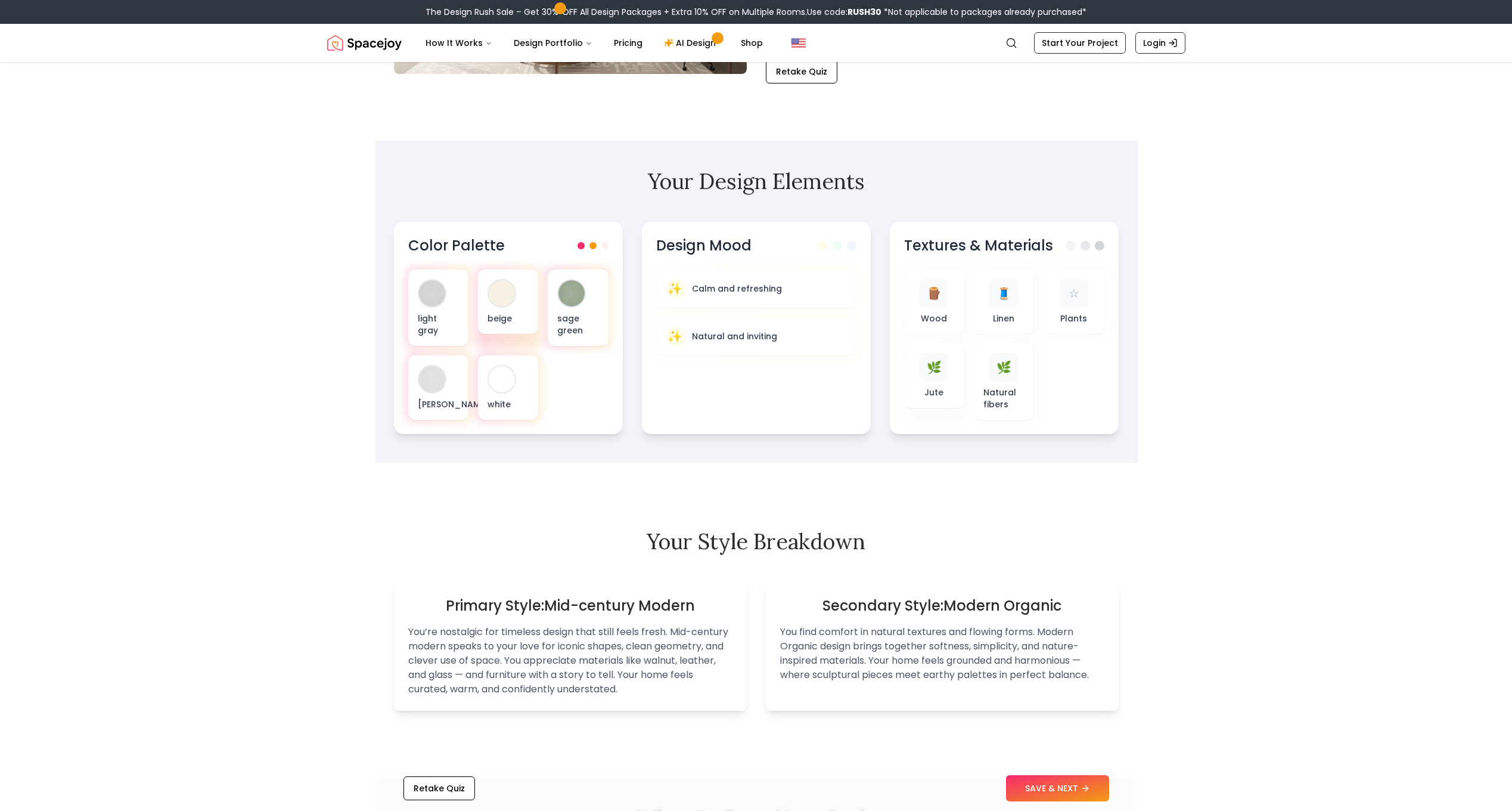
scroll to position [358, 0]
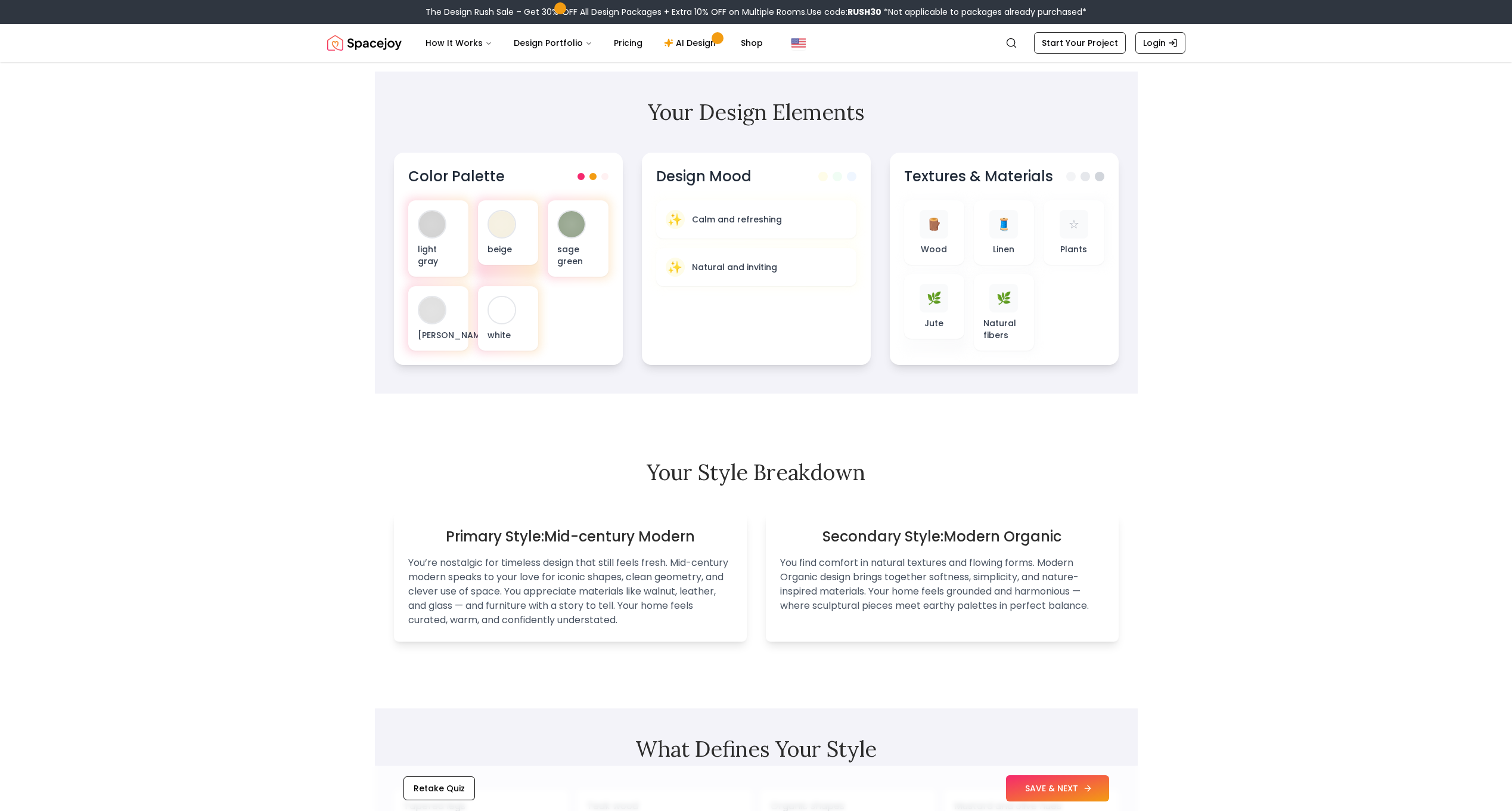
click at [1060, 787] on button "SAVE & NEXT" at bounding box center [1058, 788] width 103 height 26
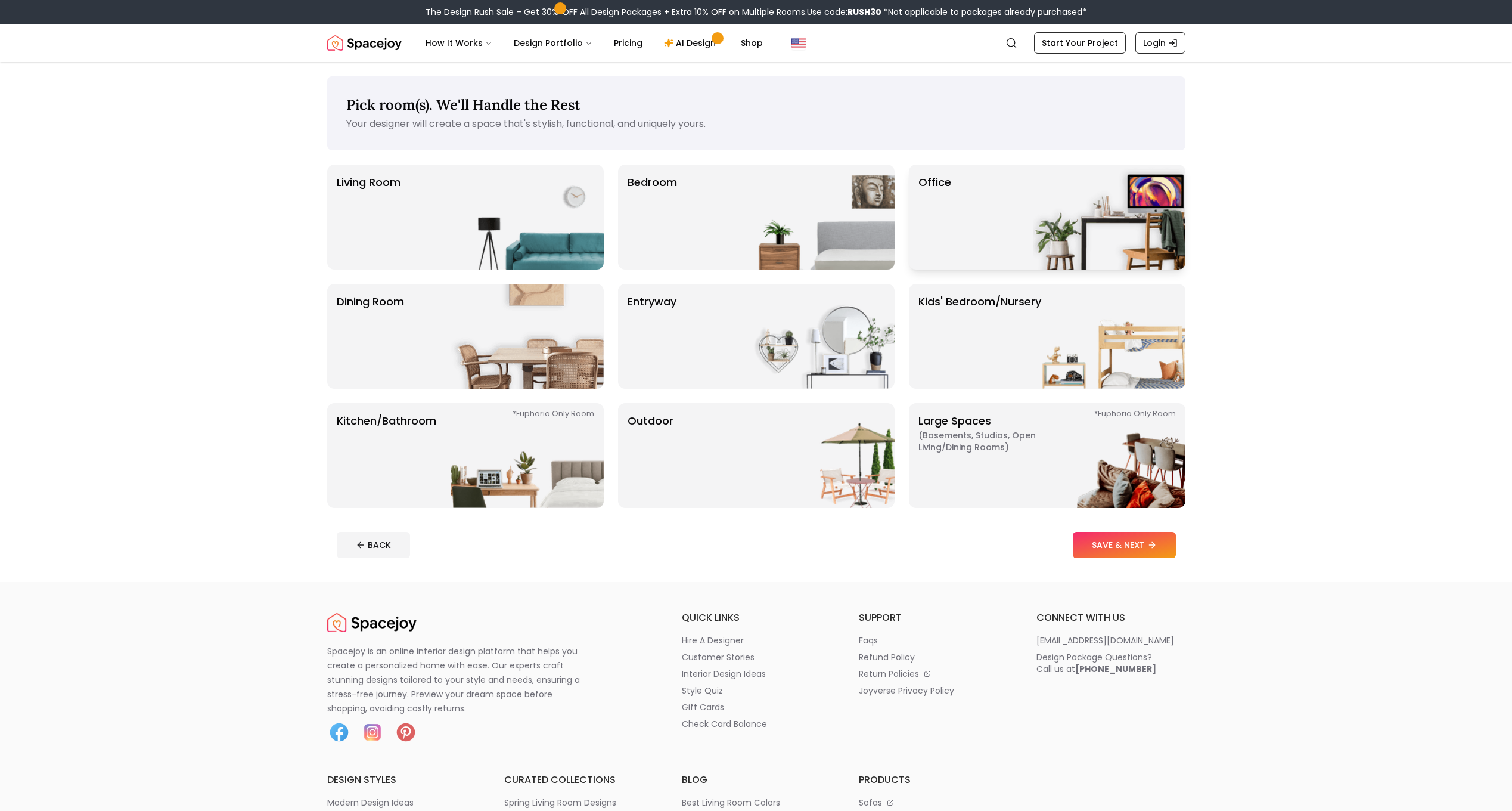
click at [1024, 222] on div "Office" at bounding box center [1047, 217] width 276 height 105
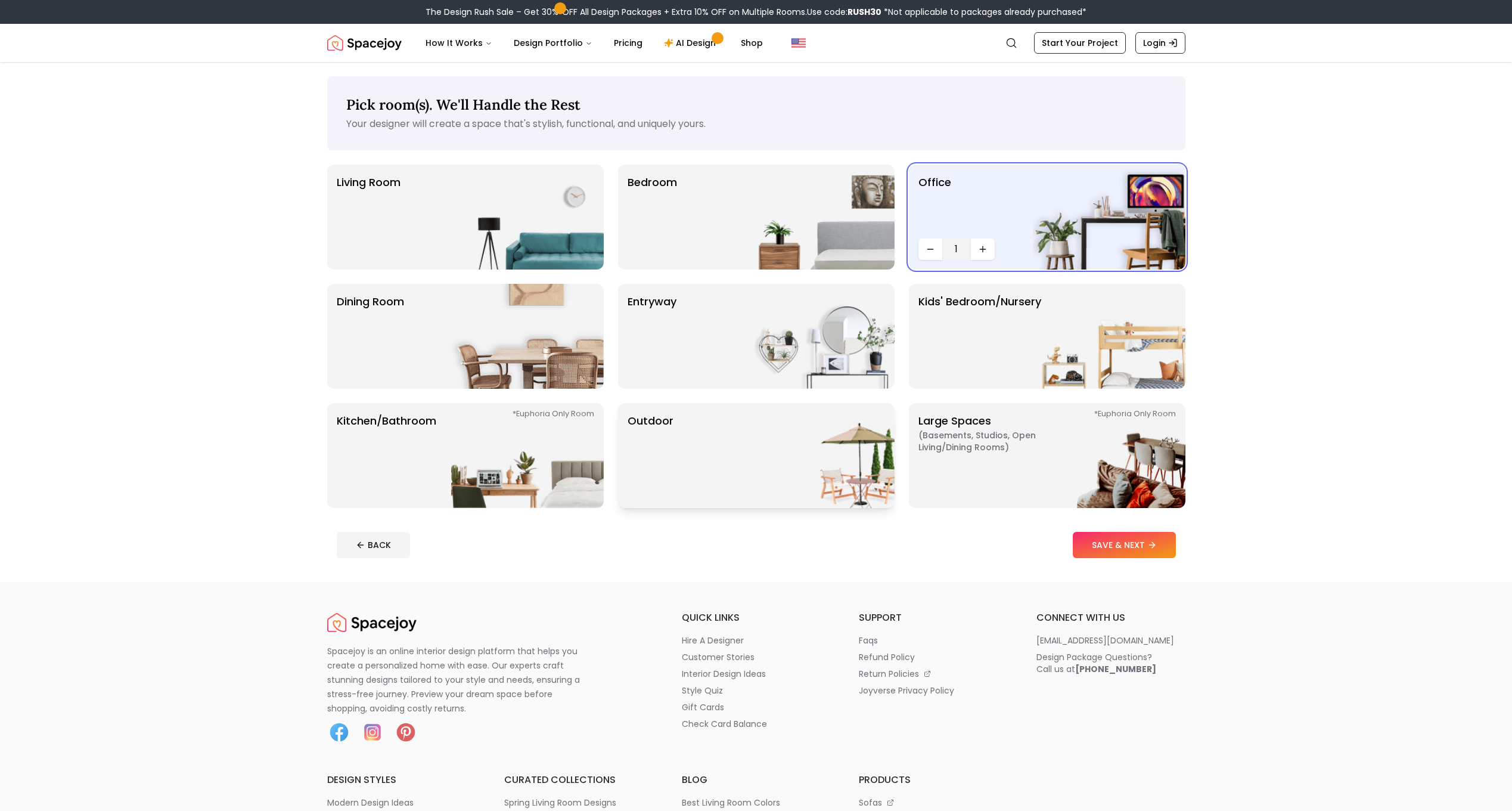
click at [769, 433] on img at bounding box center [818, 455] width 152 height 105
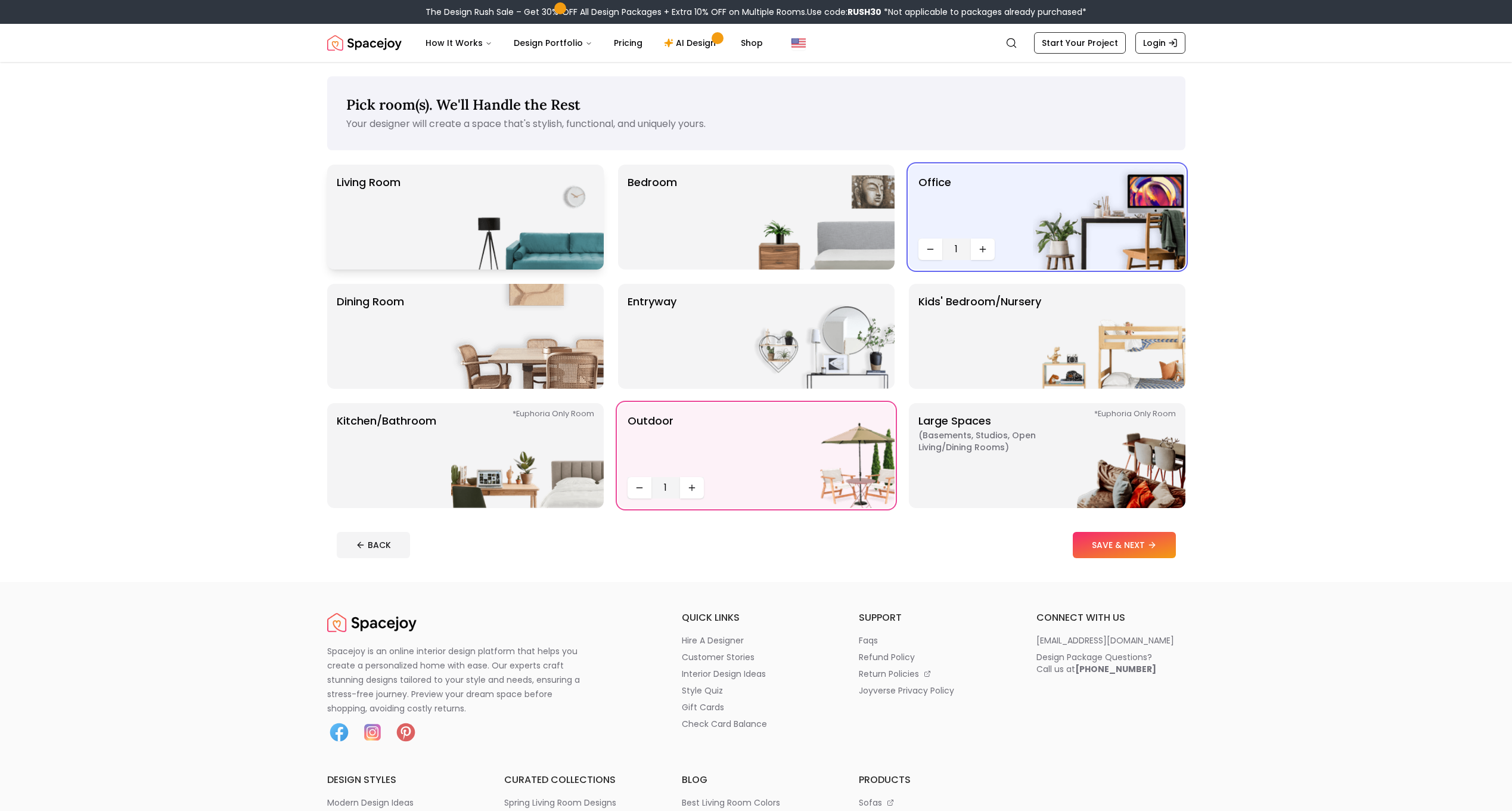
click at [534, 183] on img at bounding box center [527, 217] width 152 height 105
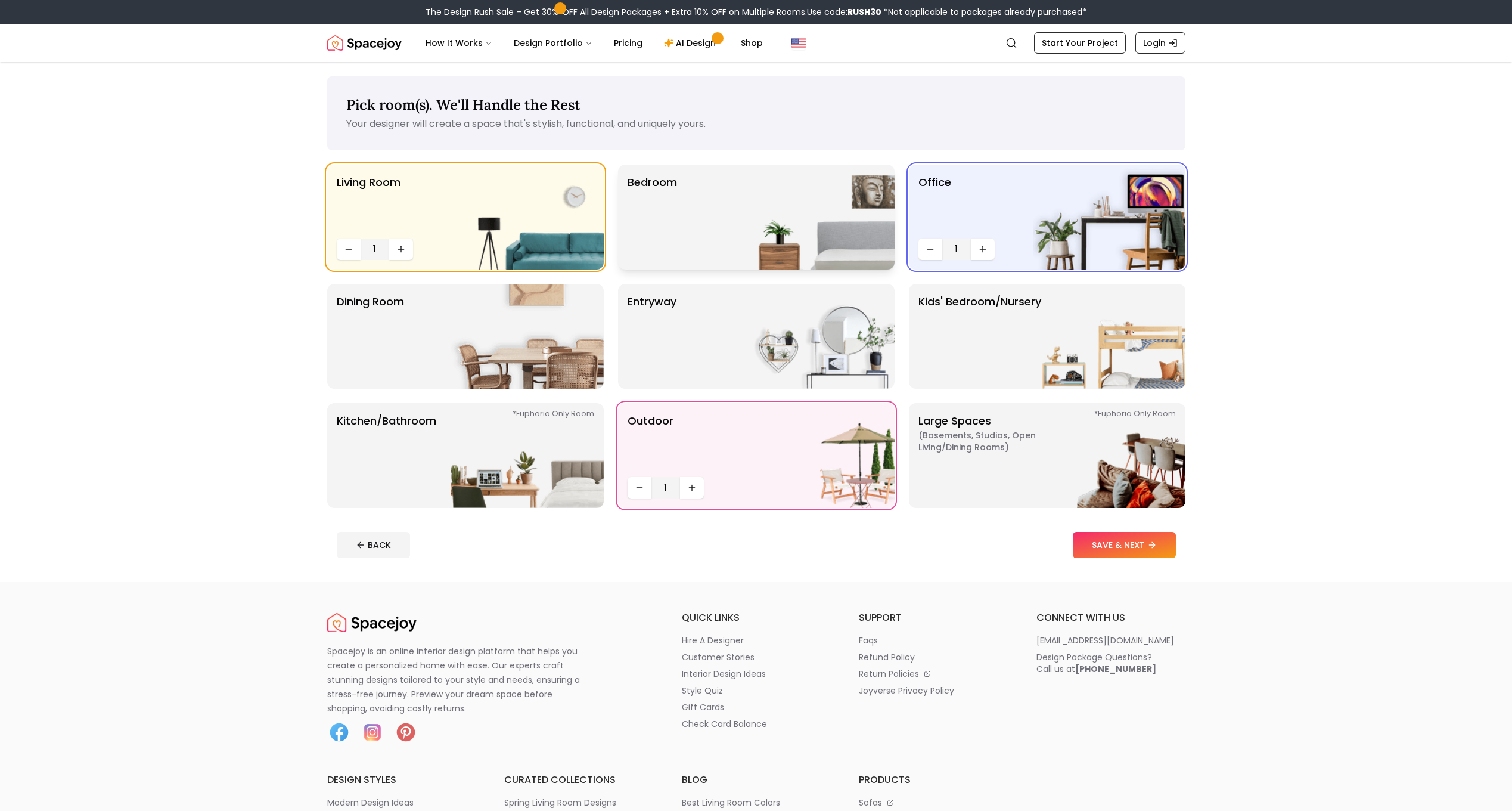
click at [743, 231] on img at bounding box center [818, 217] width 152 height 105
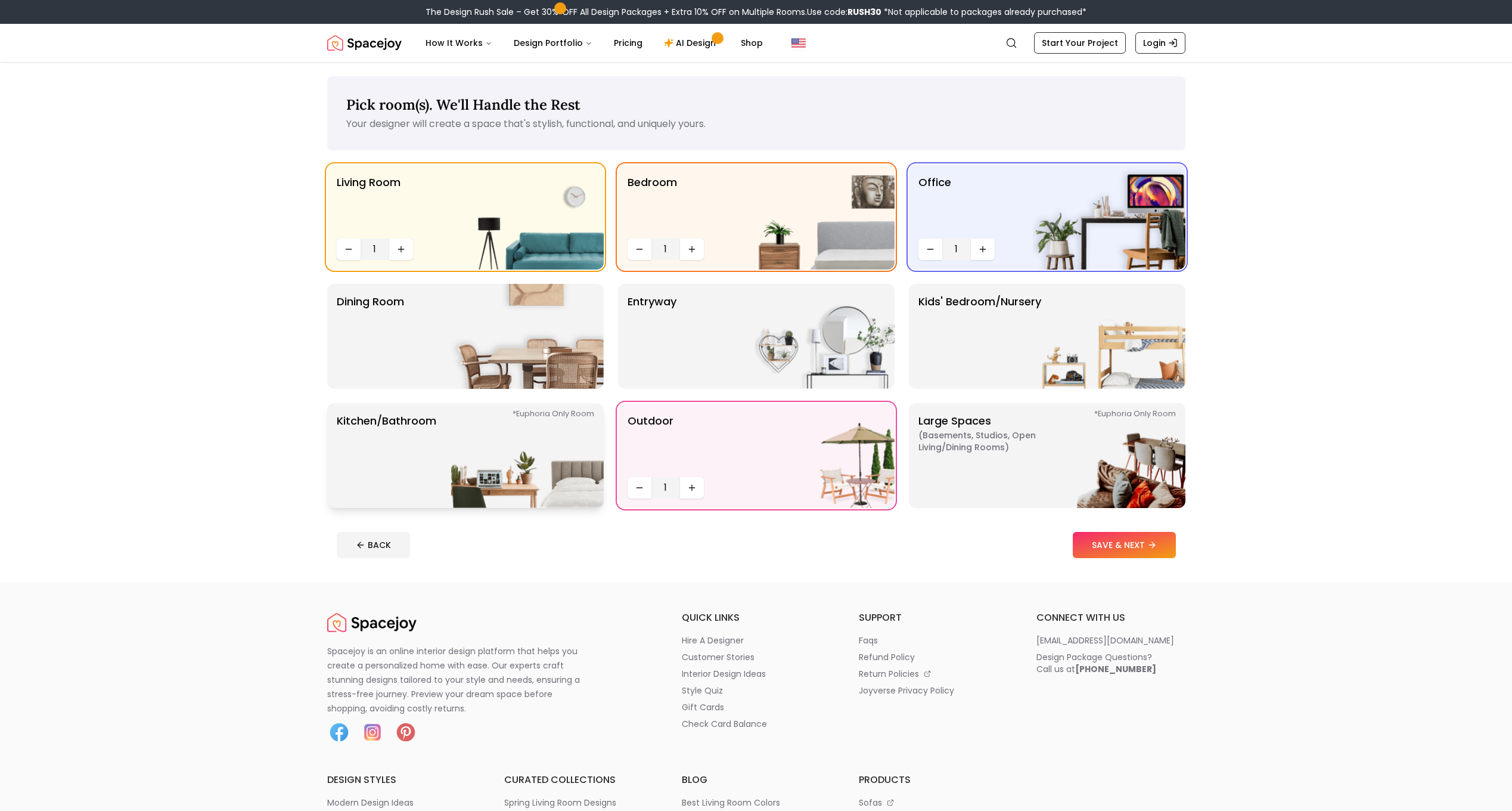
click at [561, 406] on img at bounding box center [527, 455] width 152 height 105
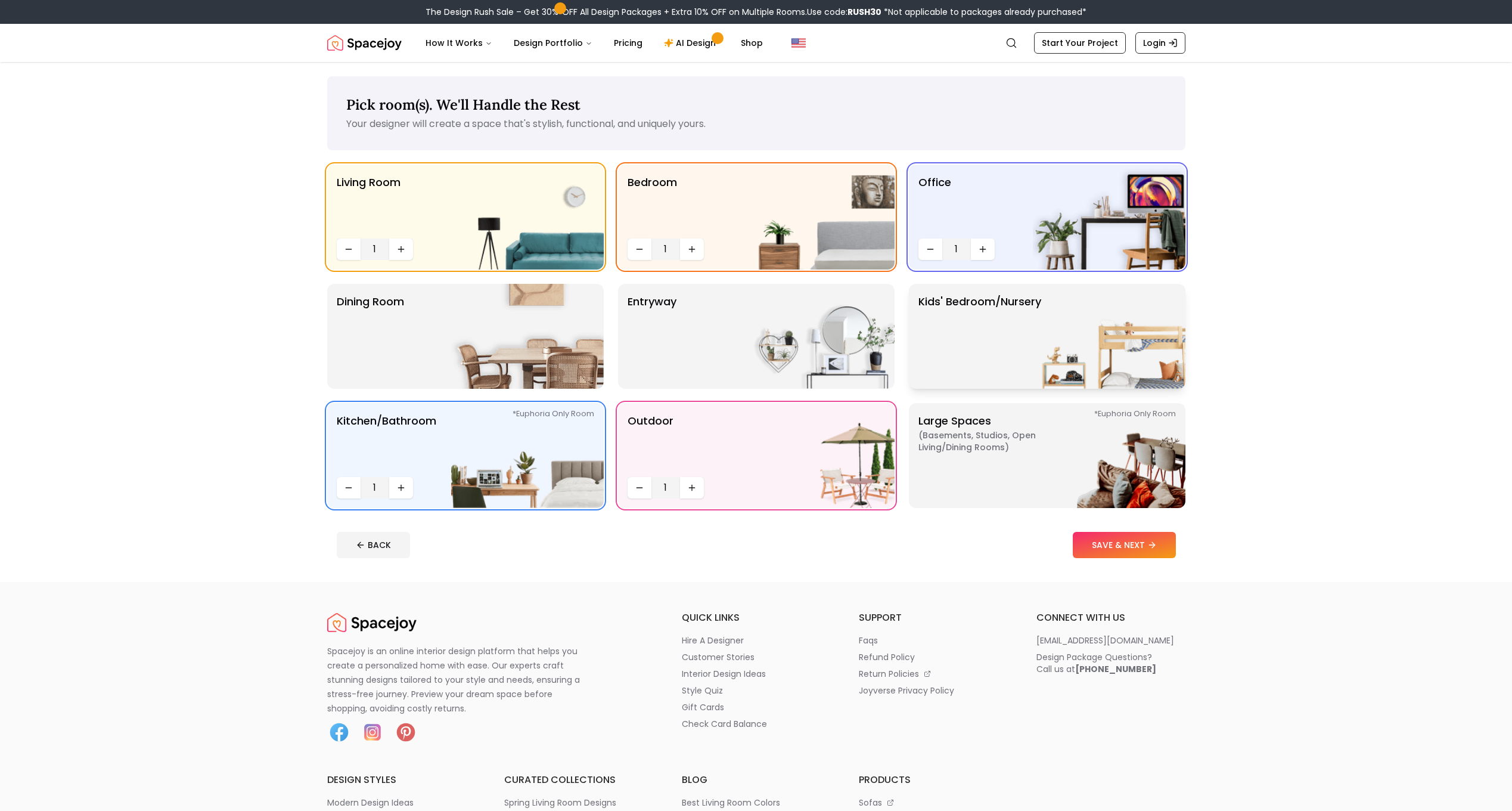
click at [1056, 334] on img at bounding box center [1109, 337] width 152 height 105
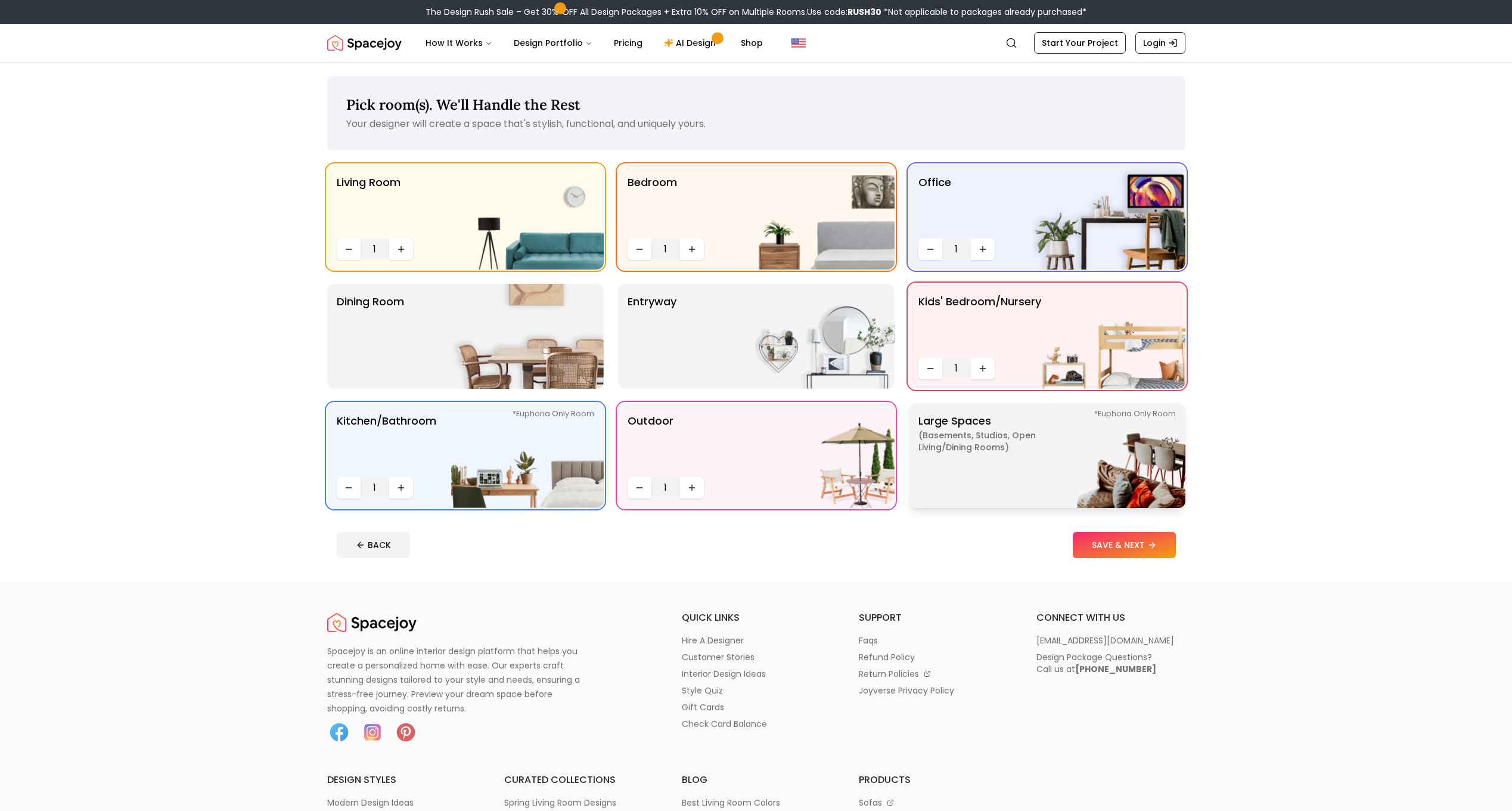
drag, startPoint x: 980, startPoint y: 427, endPoint x: 958, endPoint y: 417, distance: 24.2
click at [974, 425] on p "Large Spaces ( Basements, Studios, Open living/dining rooms ) *Euphoria Only Ro…" at bounding box center [993, 455] width 149 height 86
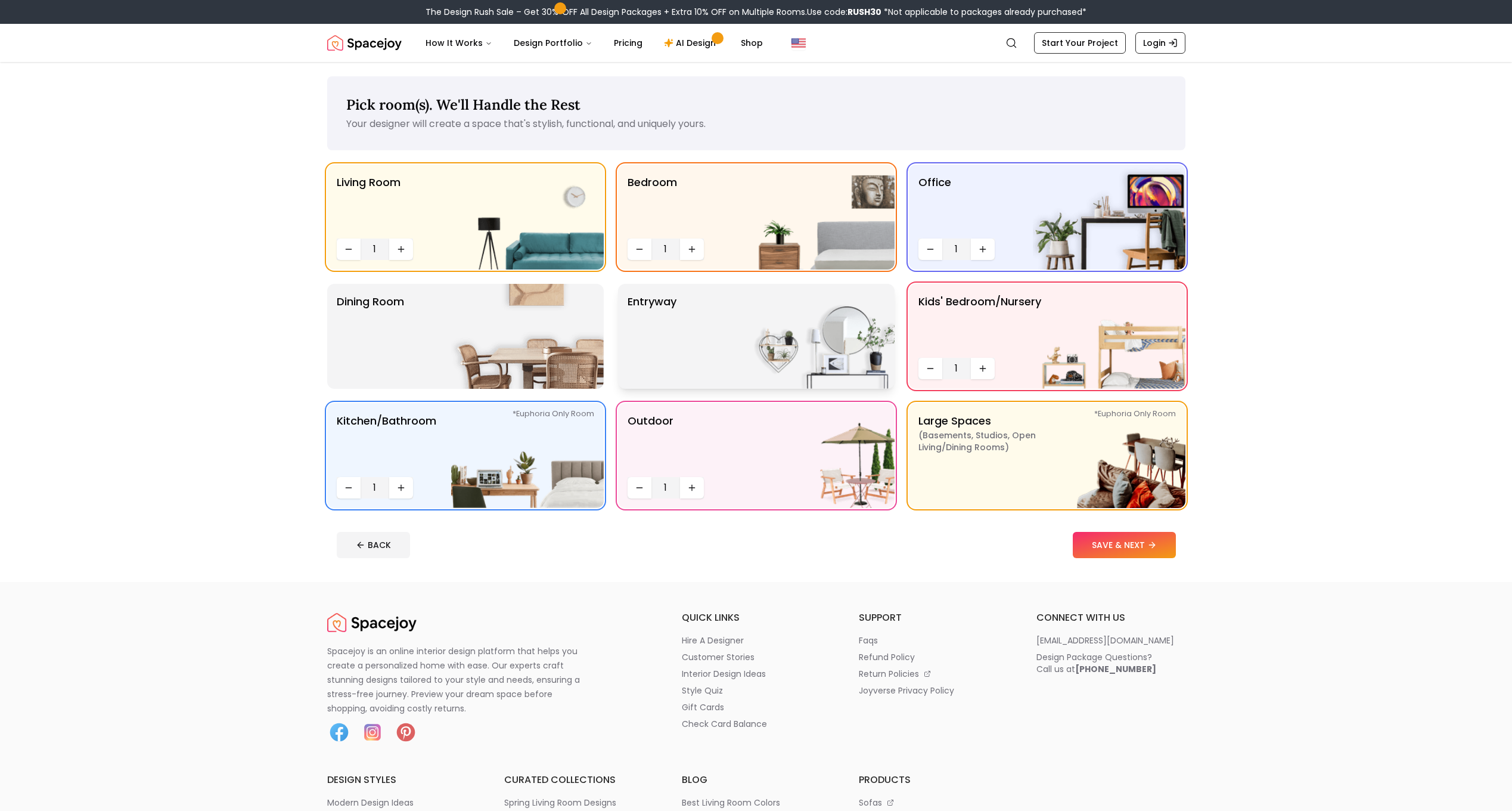
drag, startPoint x: 752, startPoint y: 323, endPoint x: 670, endPoint y: 321, distance: 82.0
click at [750, 323] on img at bounding box center [818, 337] width 152 height 105
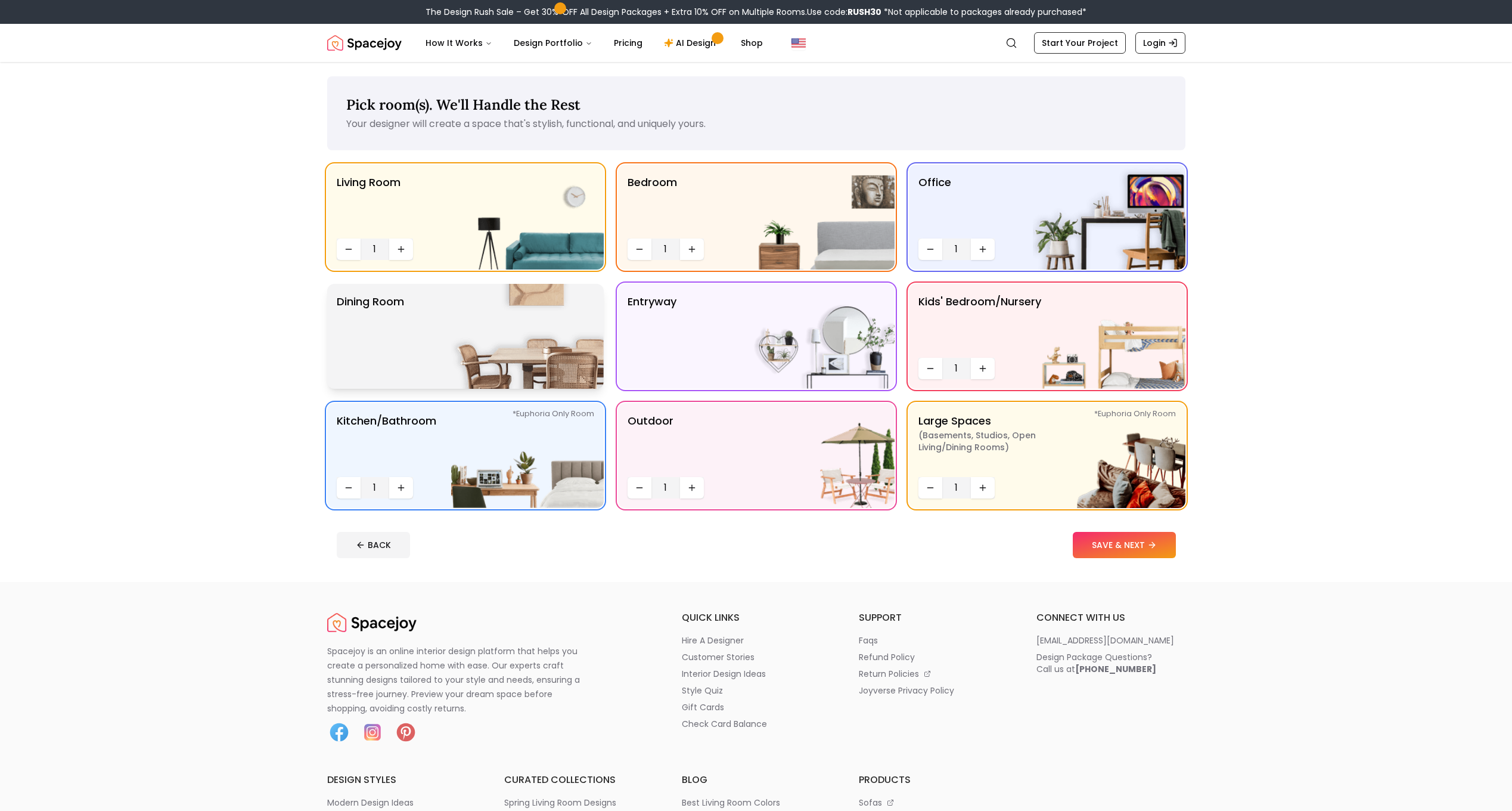
drag, startPoint x: 534, startPoint y: 329, endPoint x: 539, endPoint y: 337, distance: 9.4
click at [534, 330] on img at bounding box center [527, 337] width 152 height 105
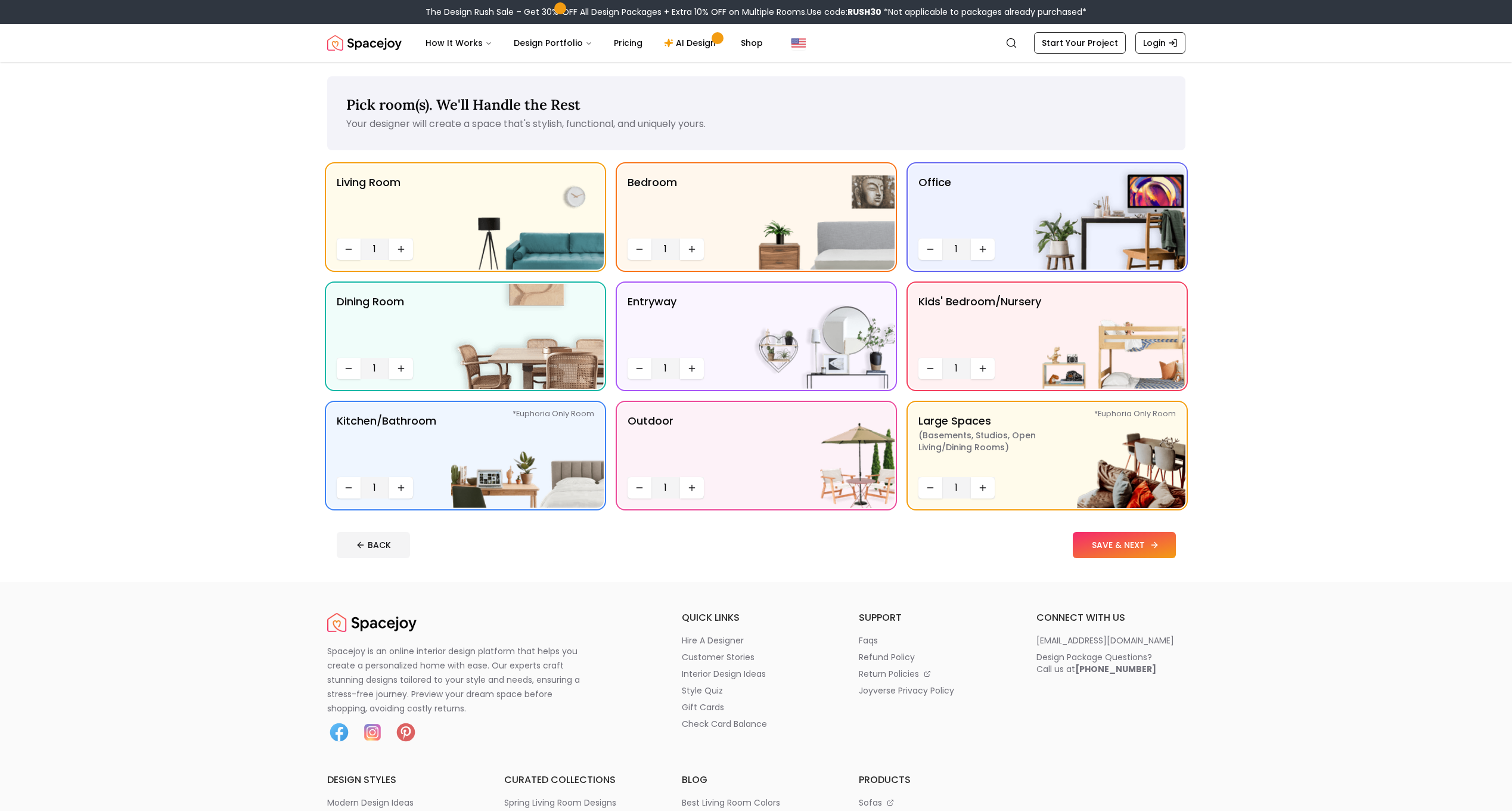
click at [1103, 555] on button "SAVE & NEXT" at bounding box center [1125, 545] width 103 height 26
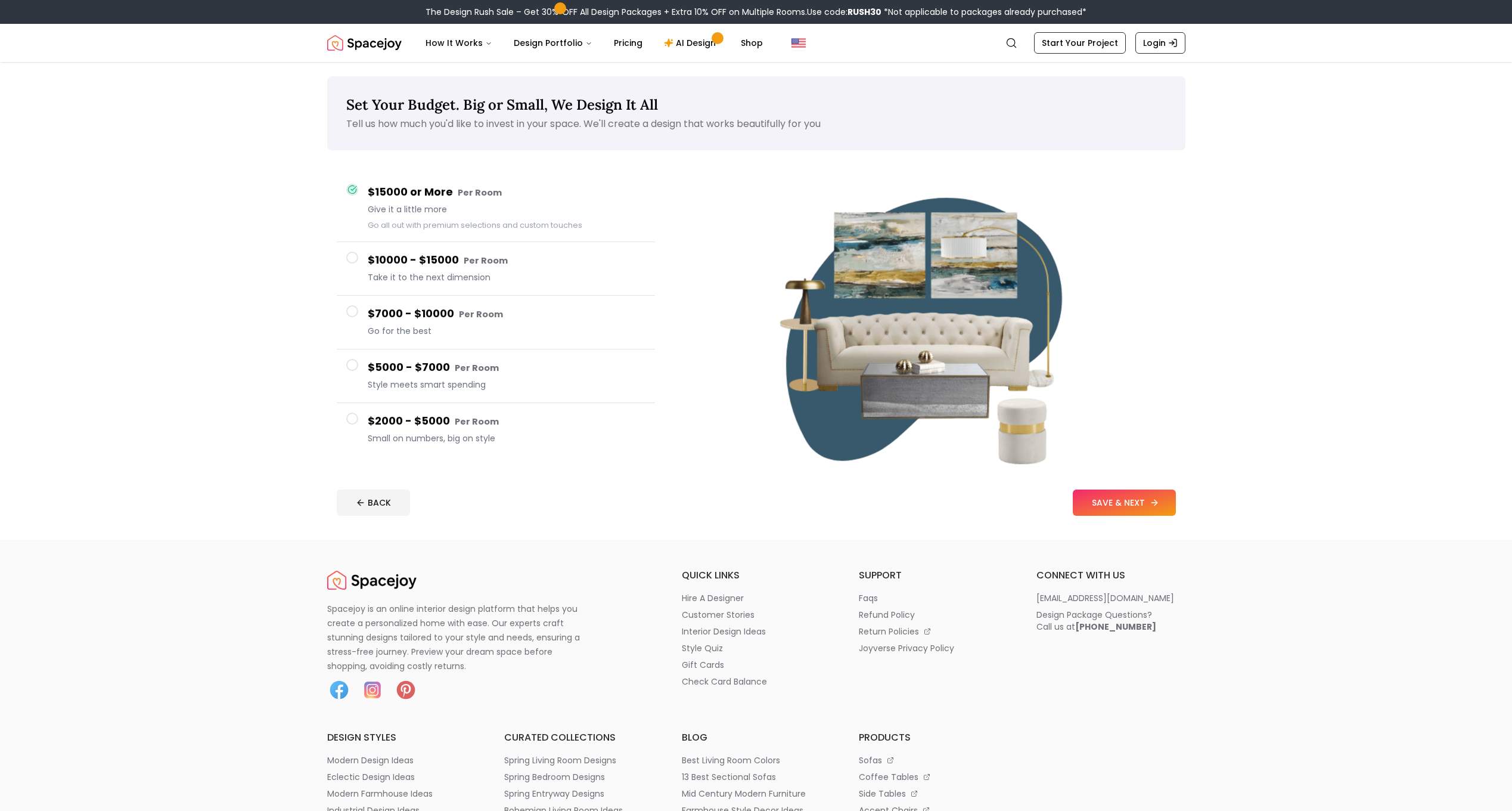
click at [1140, 495] on button "SAVE & NEXT" at bounding box center [1125, 503] width 103 height 26
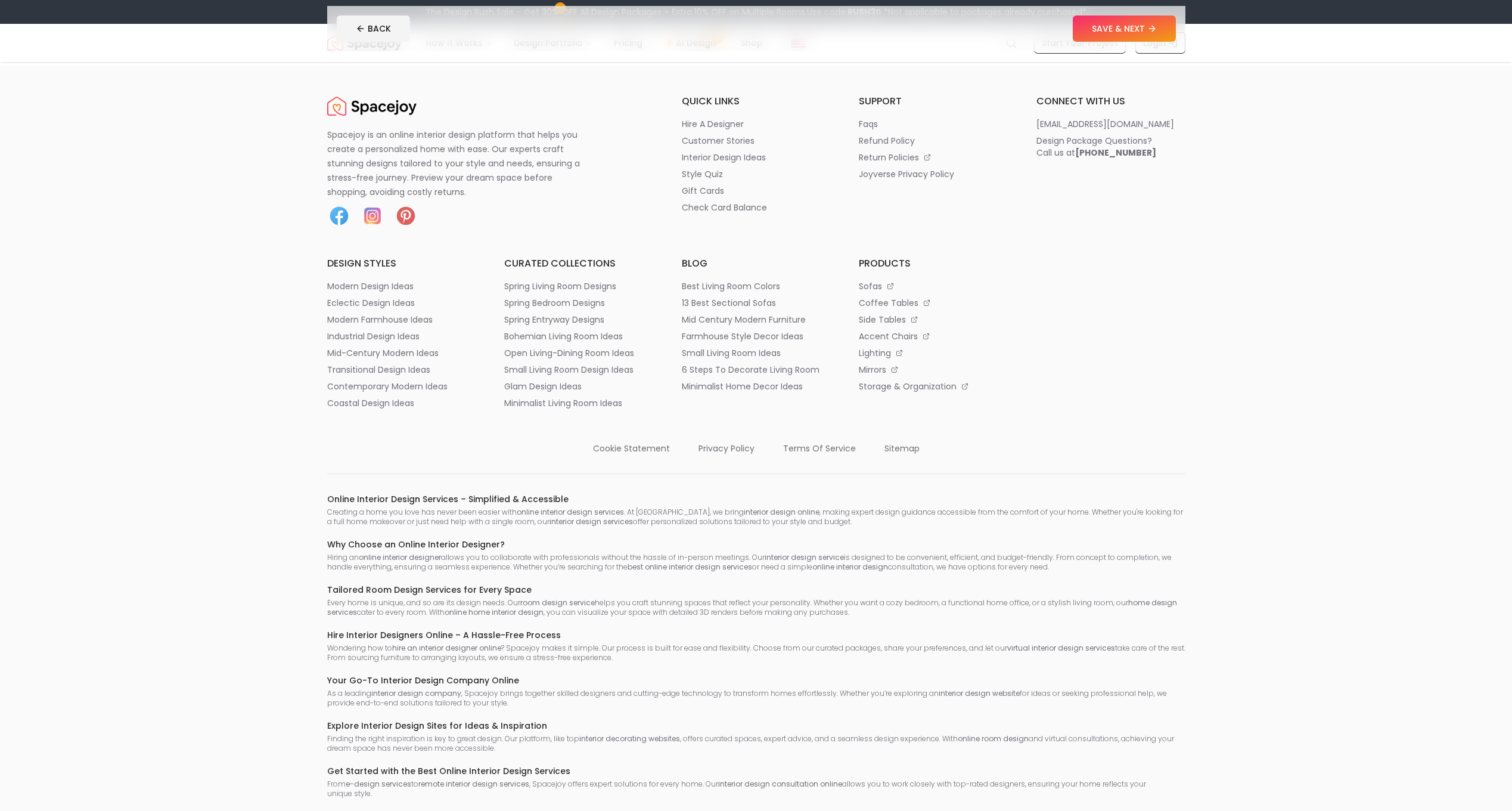
scroll to position [834, 0]
